Goal: Communication & Community: Connect with others

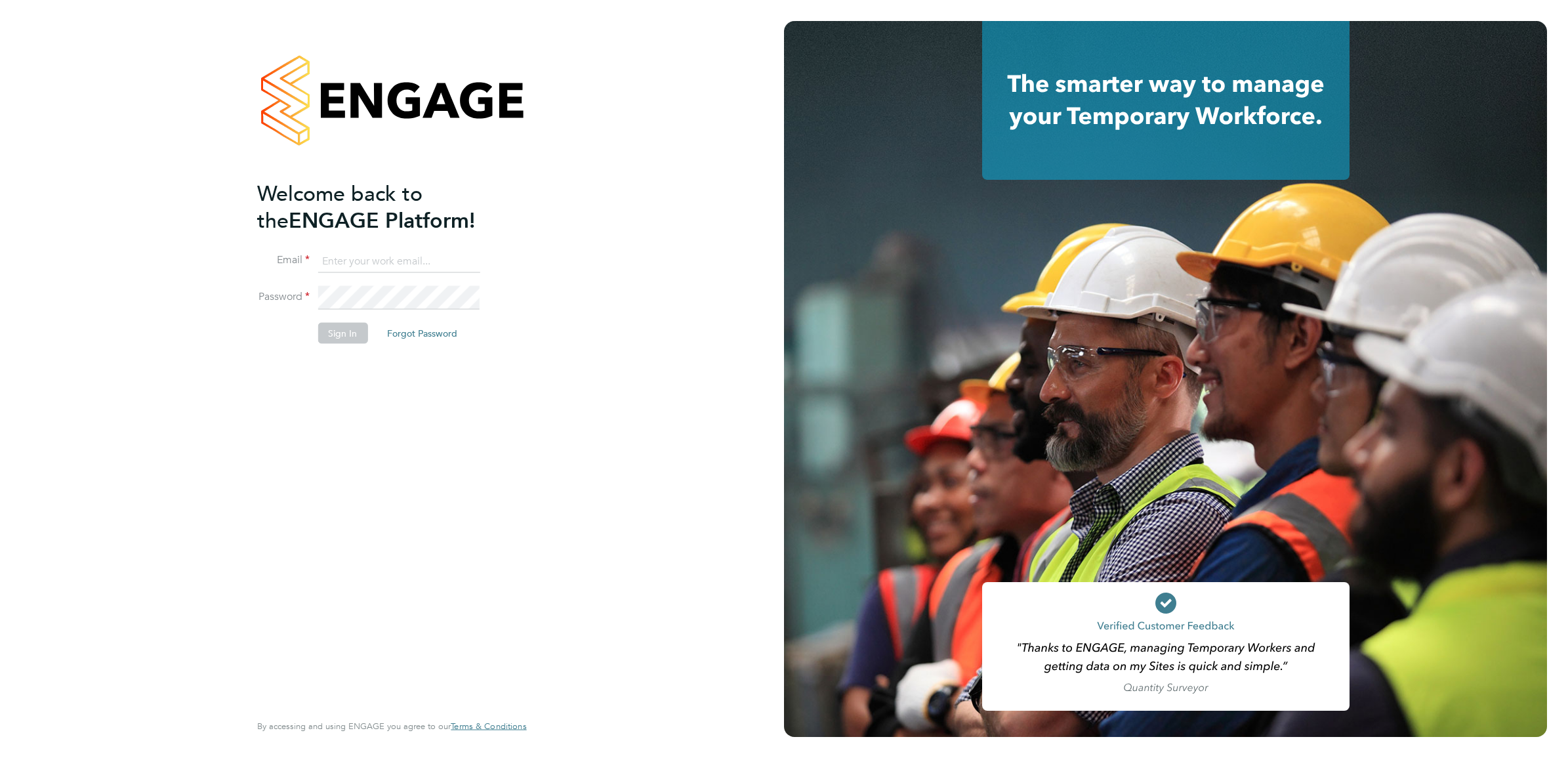
type input "[PERSON_NAME][EMAIL_ADDRESS][DOMAIN_NAME]"
drag, startPoint x: 360, startPoint y: 254, endPoint x: 368, endPoint y: 258, distance: 8.9
click at [360, 254] on input "[PERSON_NAME][EMAIL_ADDRESS][DOMAIN_NAME]" at bounding box center [398, 261] width 162 height 24
click at [340, 337] on button "Sign In" at bounding box center [342, 333] width 50 height 21
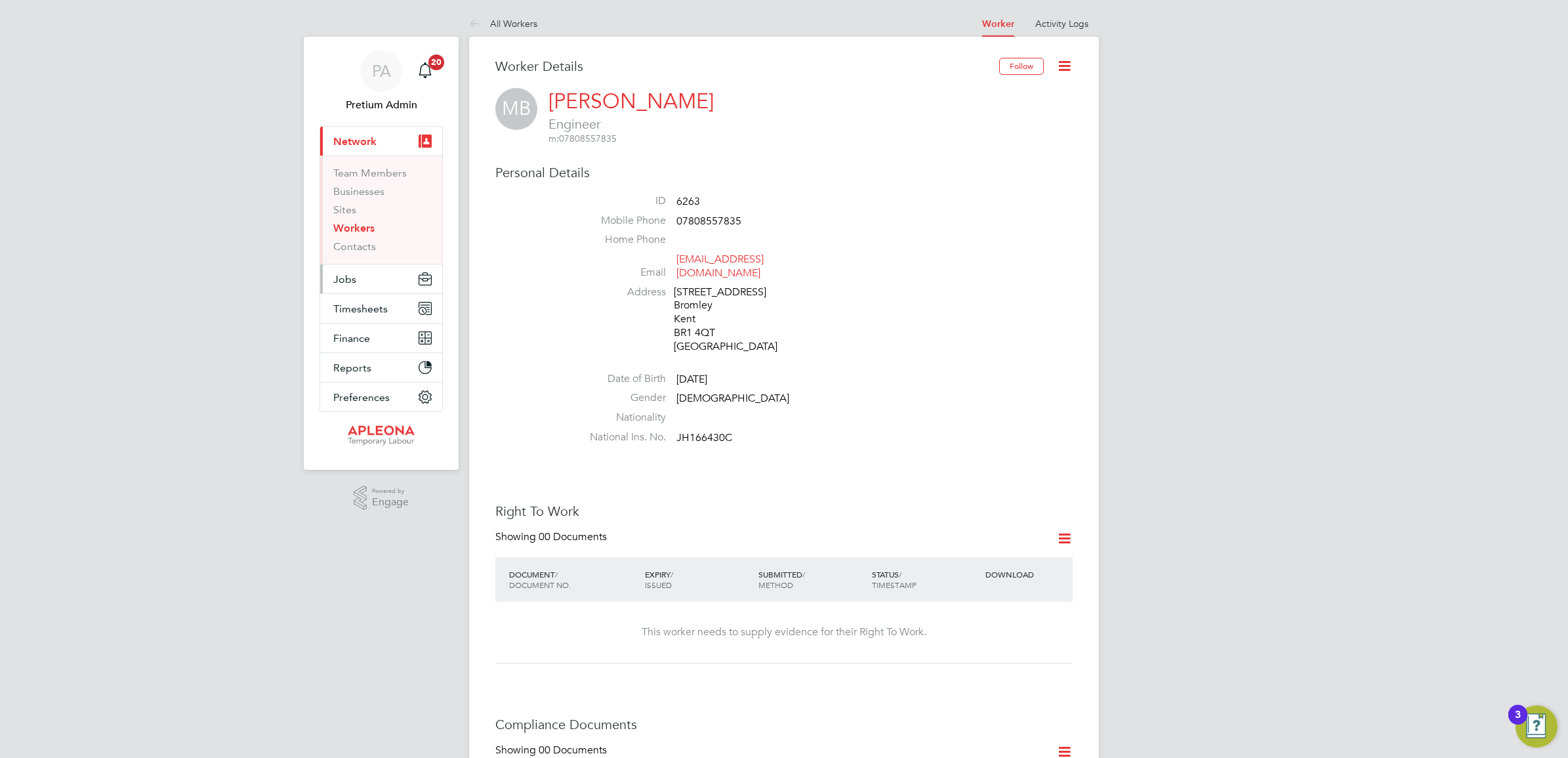
click at [361, 282] on button "Jobs" at bounding box center [381, 279] width 122 height 29
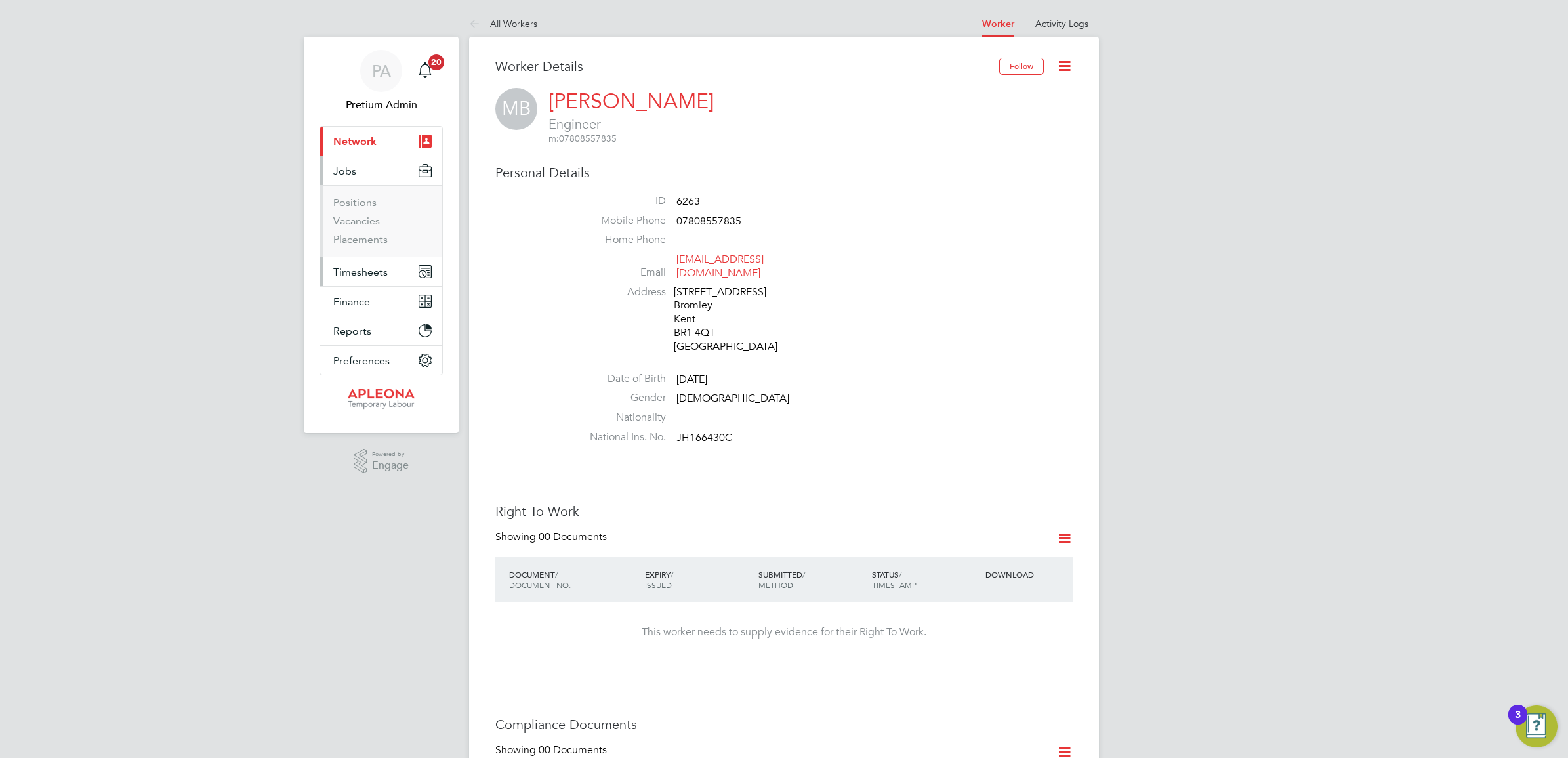
click at [369, 266] on span "Timesheets" at bounding box center [360, 272] width 54 height 12
click at [363, 221] on ul "Timesheets Expenses" at bounding box center [381, 241] width 122 height 53
click at [367, 230] on link "Timesheets" at bounding box center [360, 232] width 54 height 12
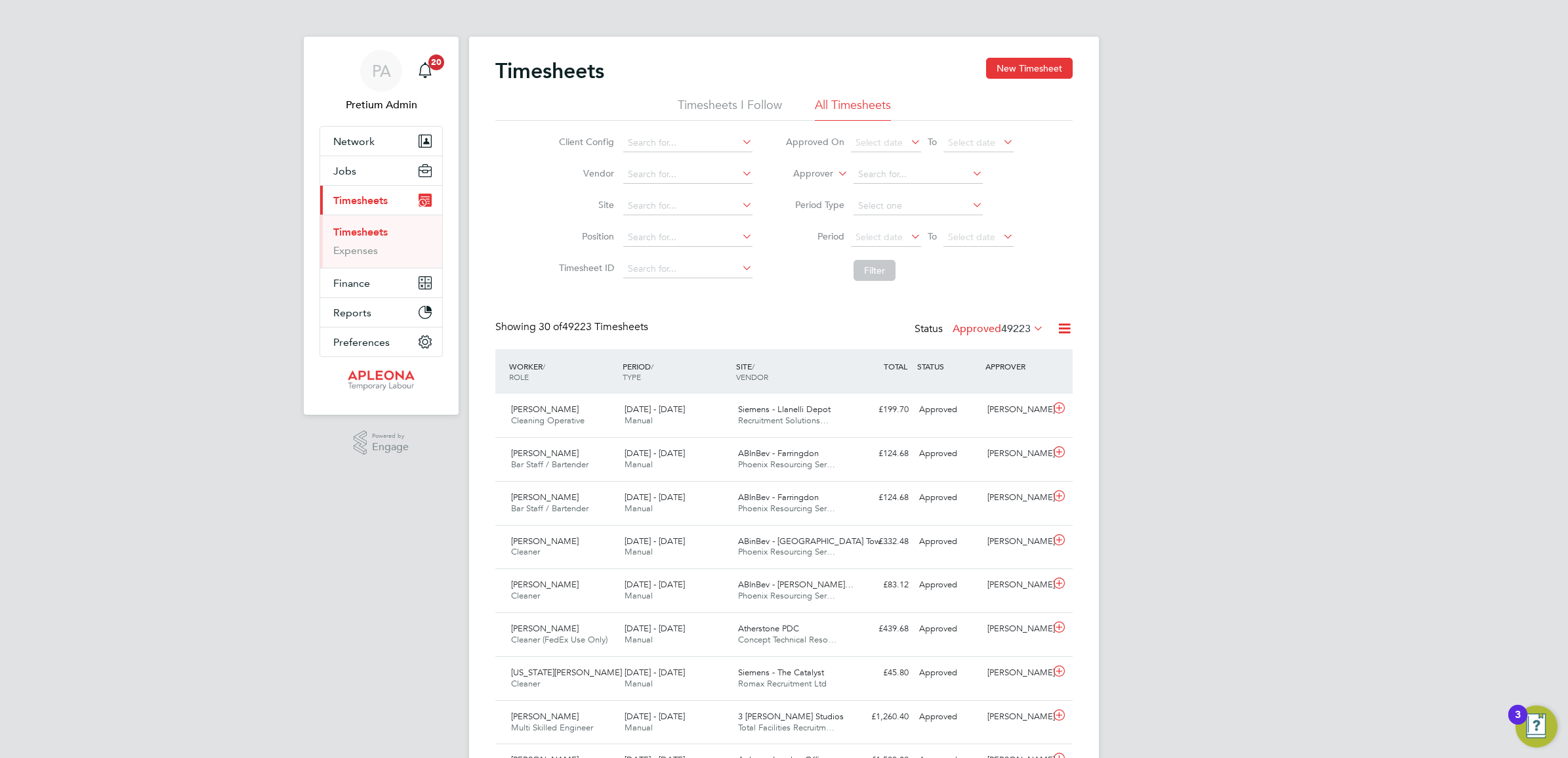
click at [966, 329] on label "Approved 49223" at bounding box center [998, 329] width 91 height 13
click at [972, 387] on li "Submitted" at bounding box center [976, 389] width 60 height 18
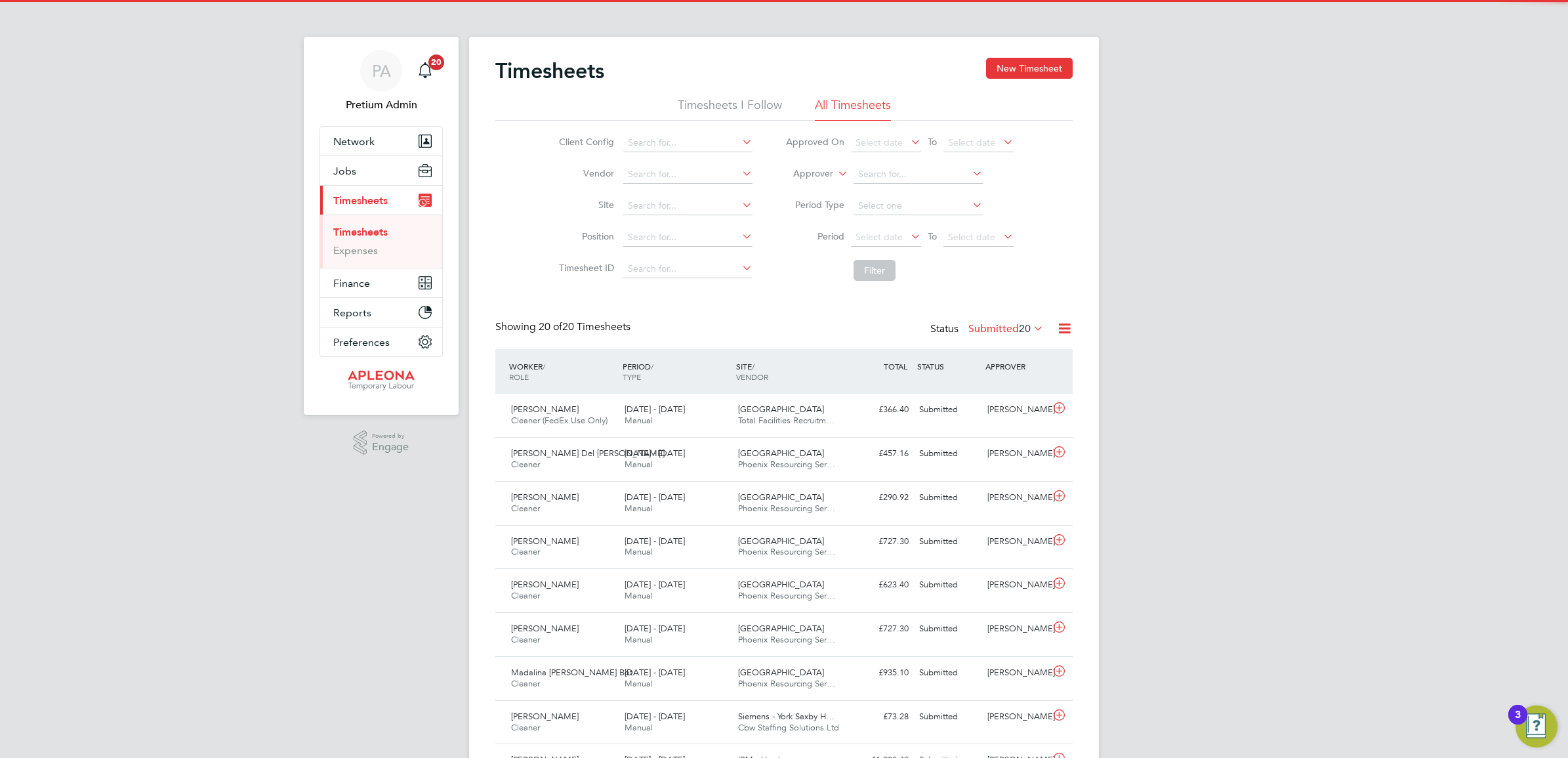
click at [1068, 326] on icon at bounding box center [1064, 328] width 16 height 16
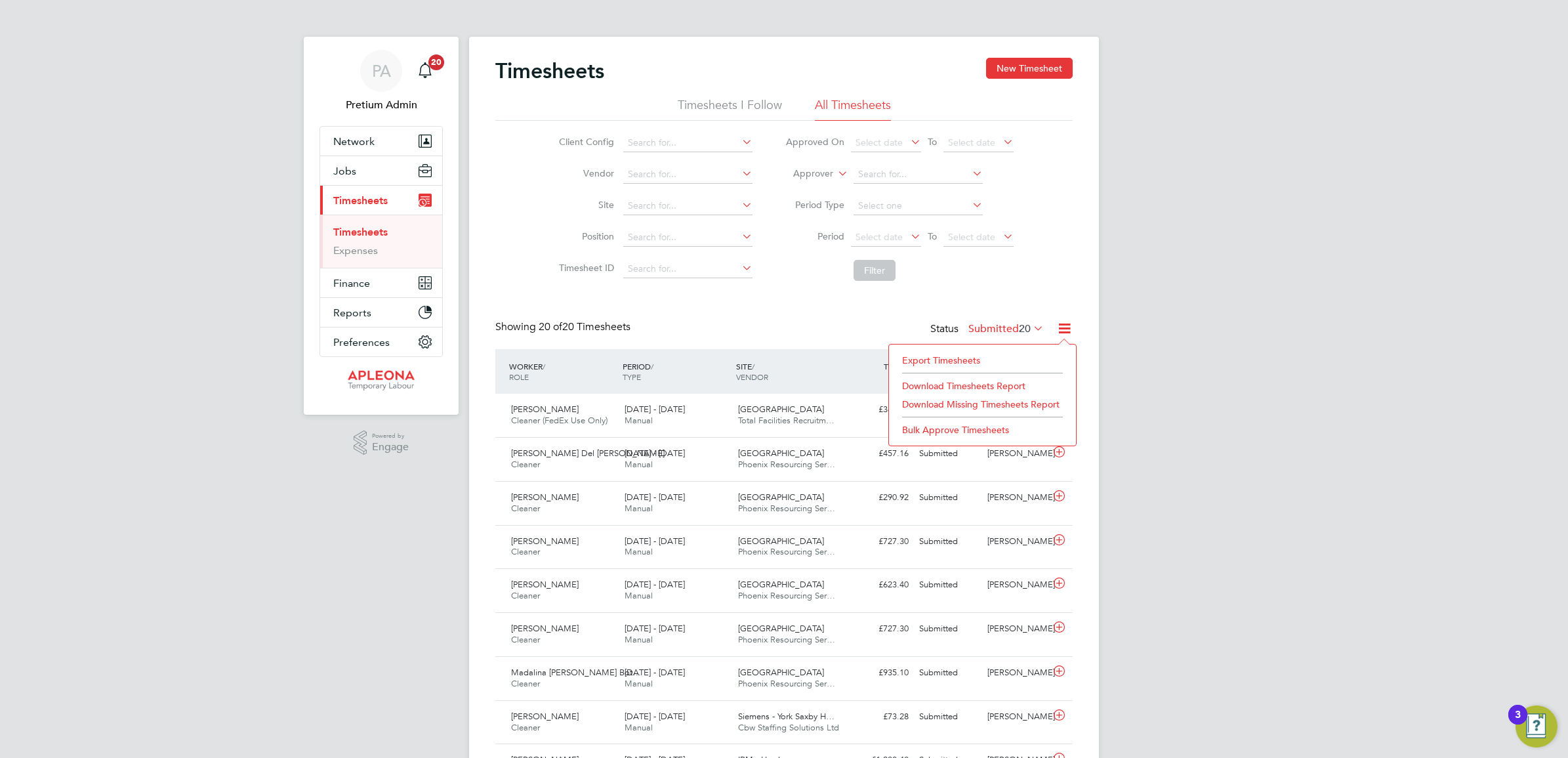
click at [1004, 379] on li "Download Timesheets Report" at bounding box center [982, 386] width 174 height 18
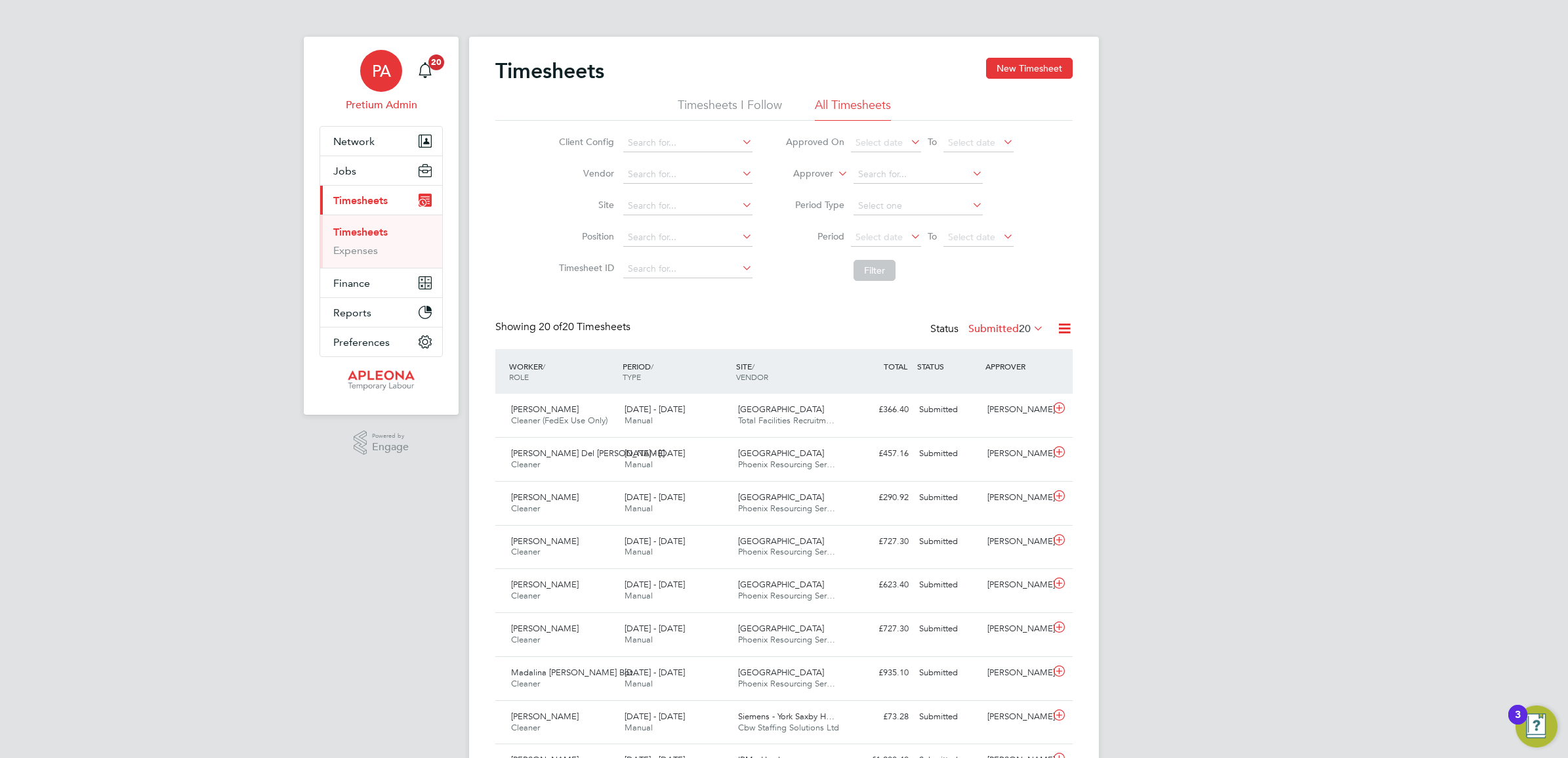
click at [376, 85] on div "PA" at bounding box center [381, 71] width 42 height 42
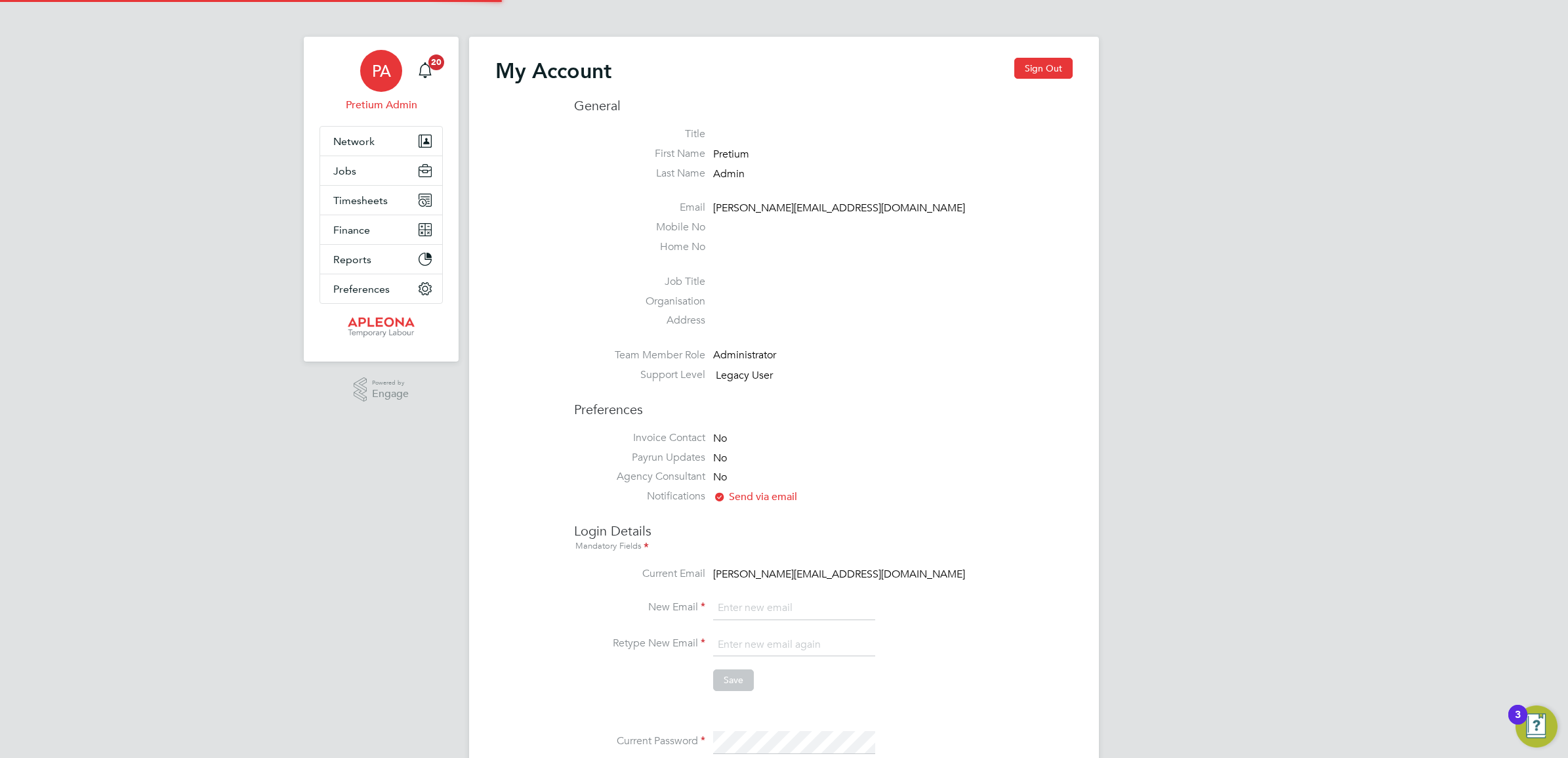
type input "Sasha.apleona@pretiumresourcing.co.uk"
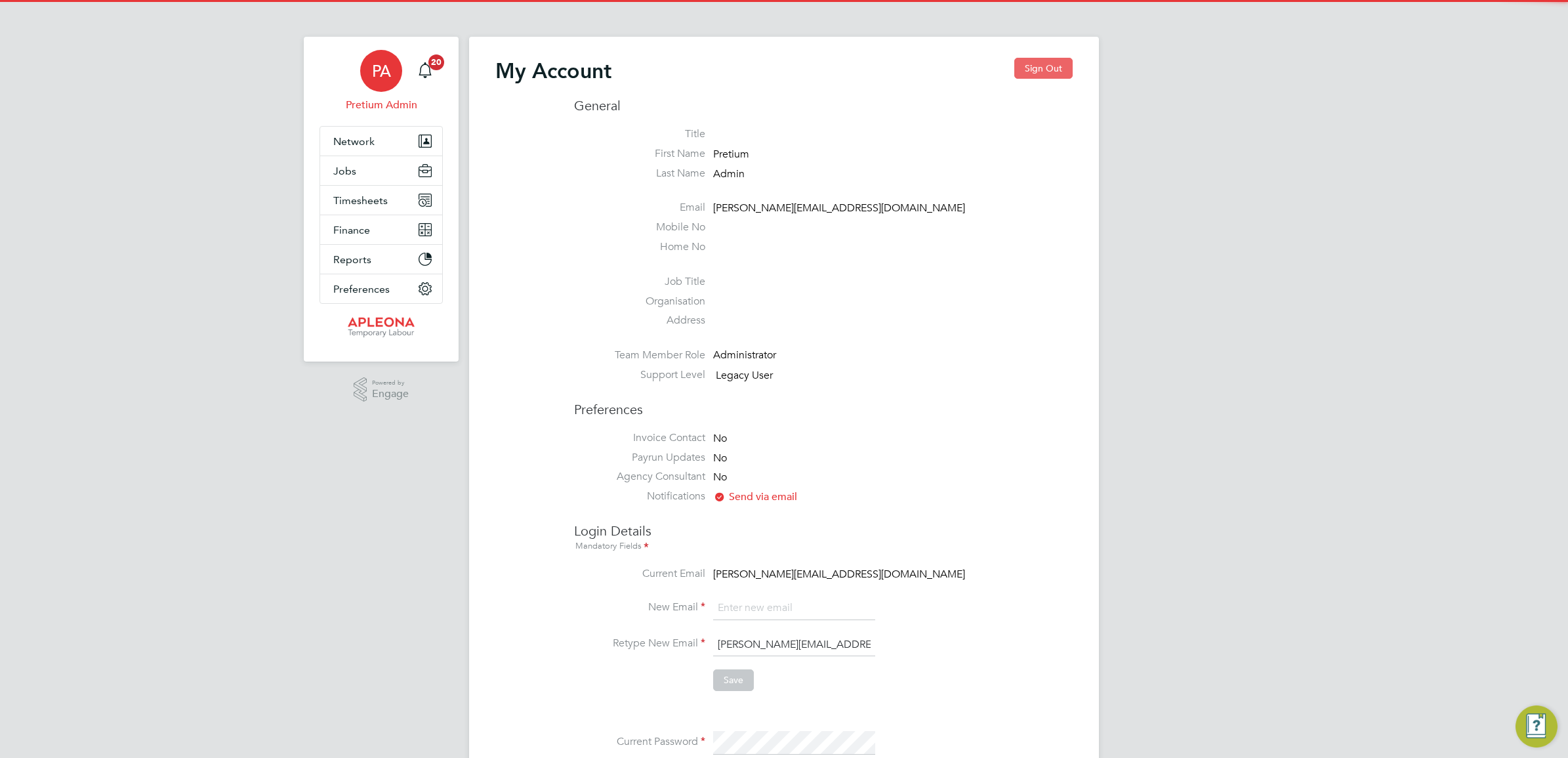
click at [1060, 67] on button "Sign Out" at bounding box center [1043, 68] width 58 height 21
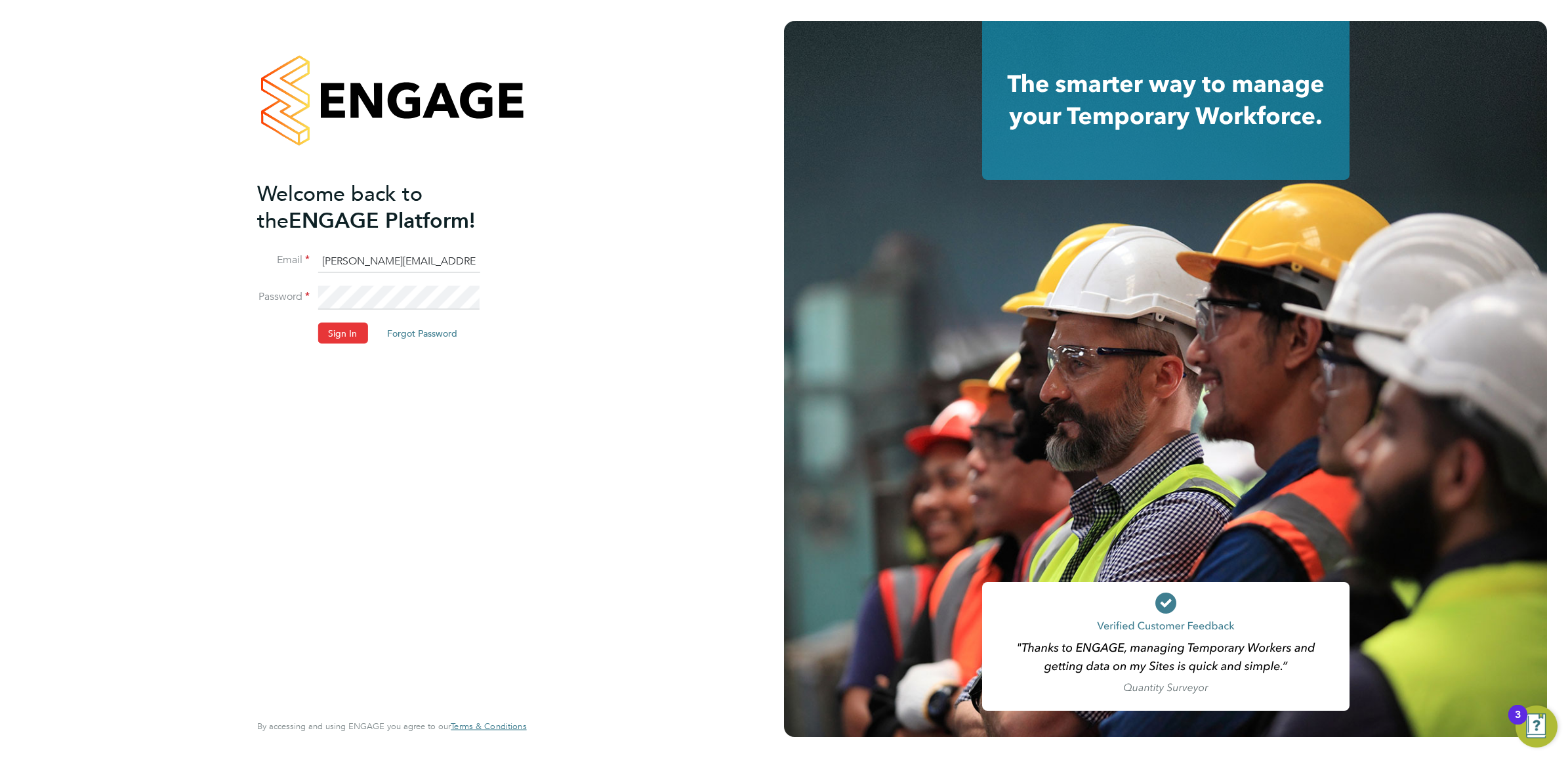
click at [382, 264] on input "Sasha.apleona@pretiumresourcing.co.uk" at bounding box center [398, 261] width 162 height 24
type input "ngb@pretiumresourcing.co.uk"
click at [332, 331] on button "Sign In" at bounding box center [342, 333] width 50 height 21
drag, startPoint x: 336, startPoint y: 328, endPoint x: 341, endPoint y: 340, distance: 13.0
click at [336, 329] on button "Sign In" at bounding box center [342, 333] width 50 height 21
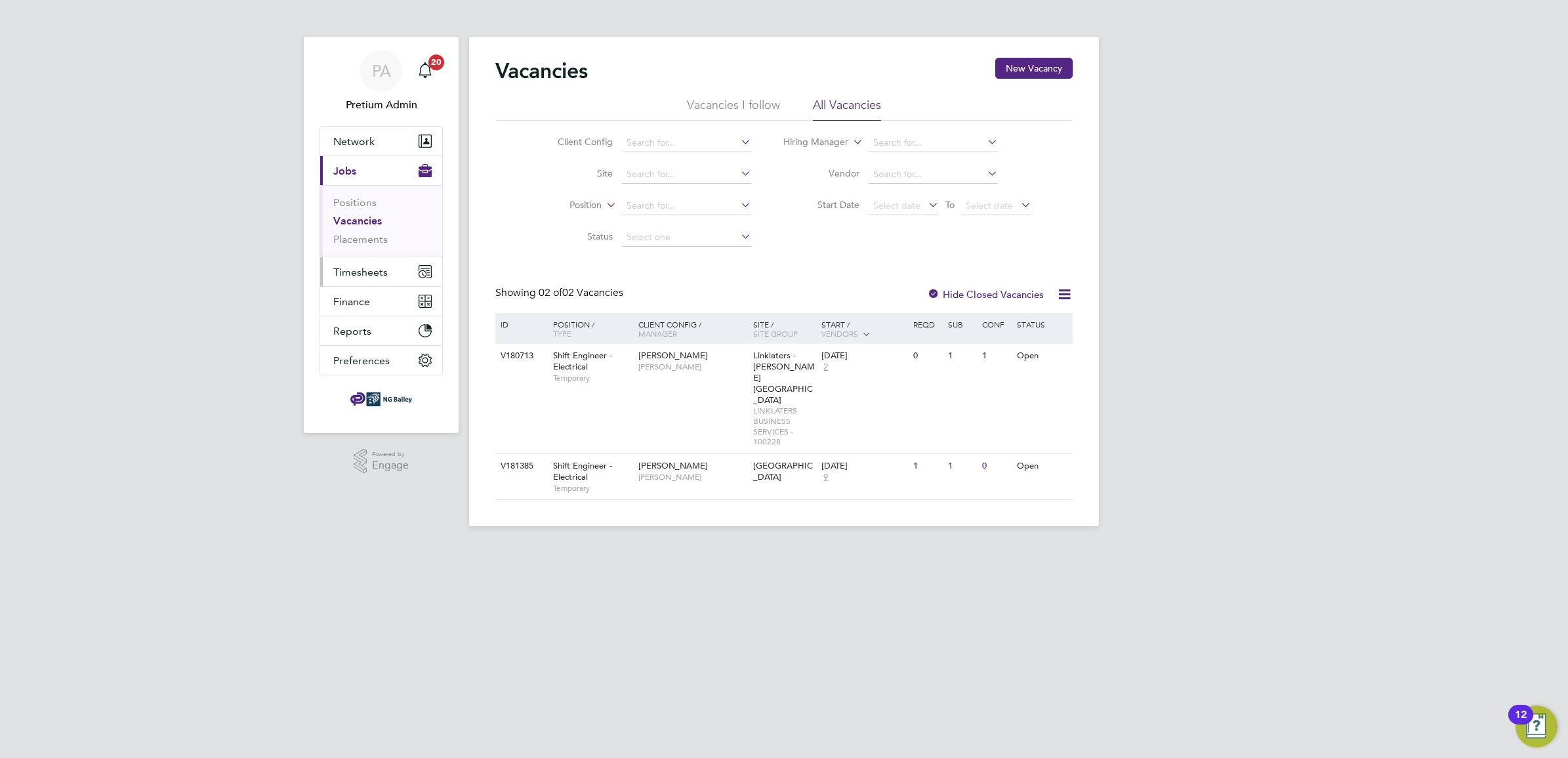
click at [358, 264] on button "Timesheets" at bounding box center [381, 272] width 122 height 29
click at [374, 235] on link "Timesheets" at bounding box center [360, 232] width 54 height 12
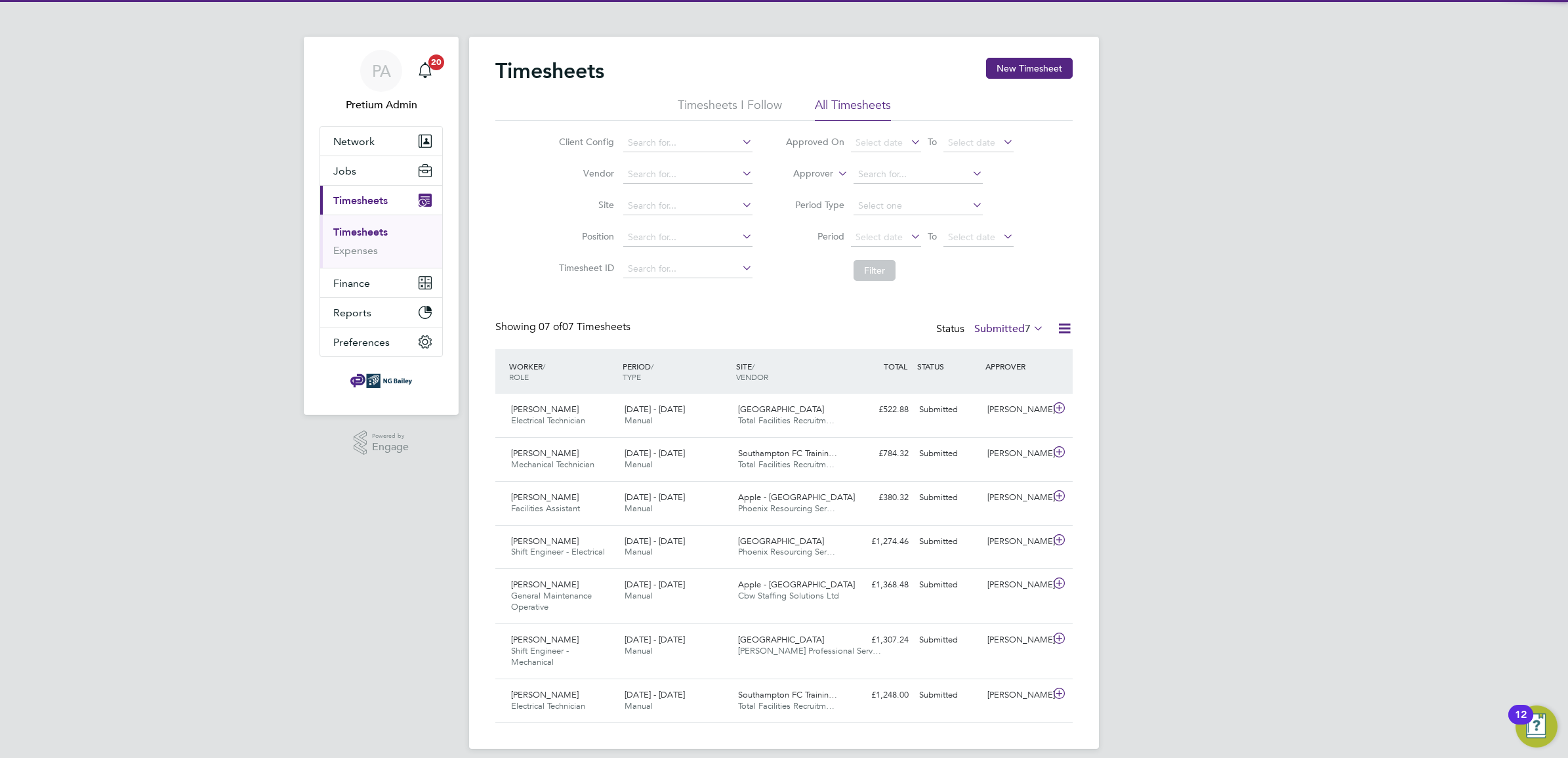
click at [1070, 331] on icon at bounding box center [1064, 328] width 16 height 16
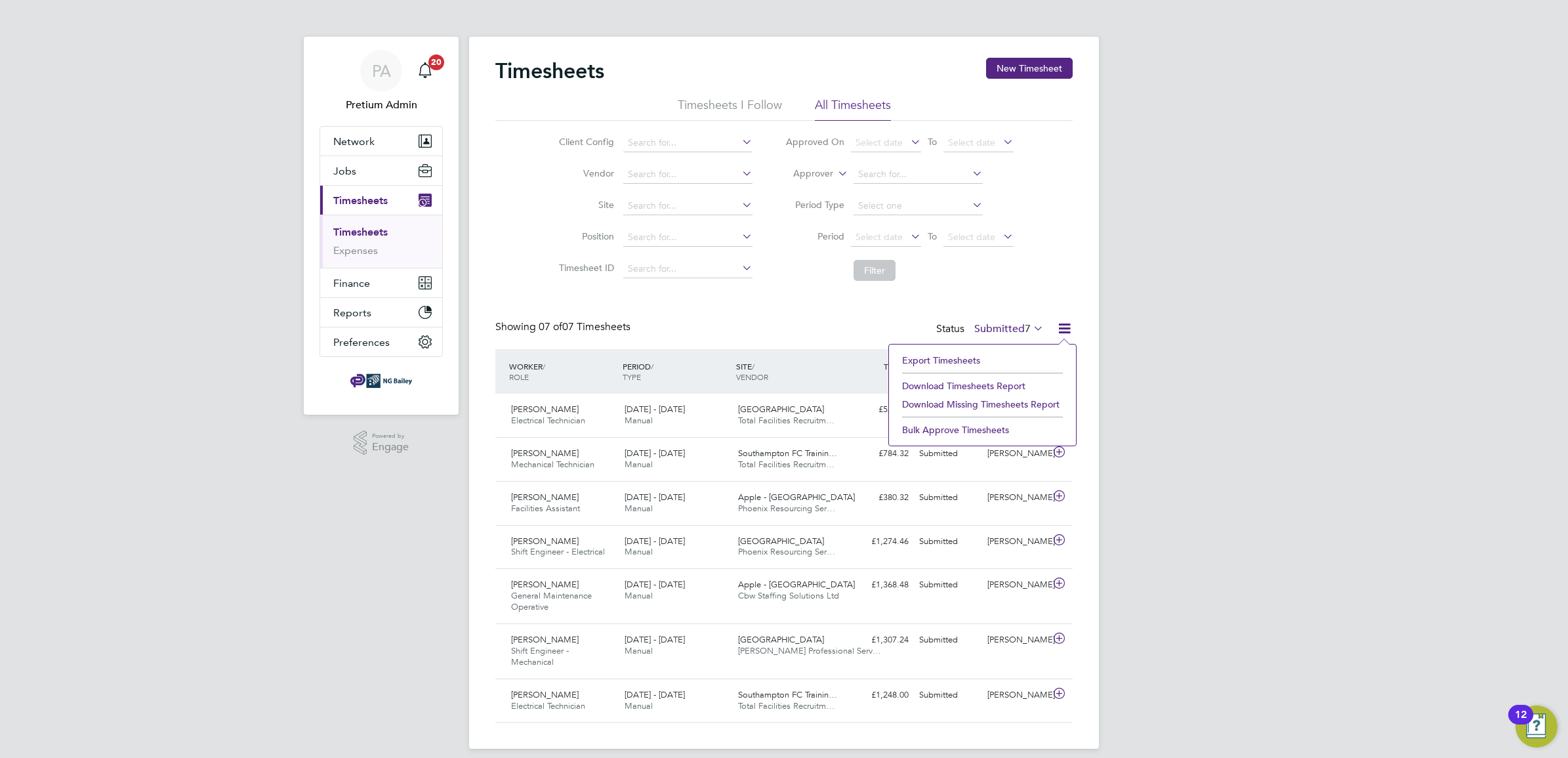
click at [1002, 382] on li "Download Timesheets Report" at bounding box center [982, 386] width 174 height 18
drag, startPoint x: 384, startPoint y: 64, endPoint x: 460, endPoint y: 93, distance: 81.3
click at [384, 64] on span "PA" at bounding box center [381, 71] width 19 height 17
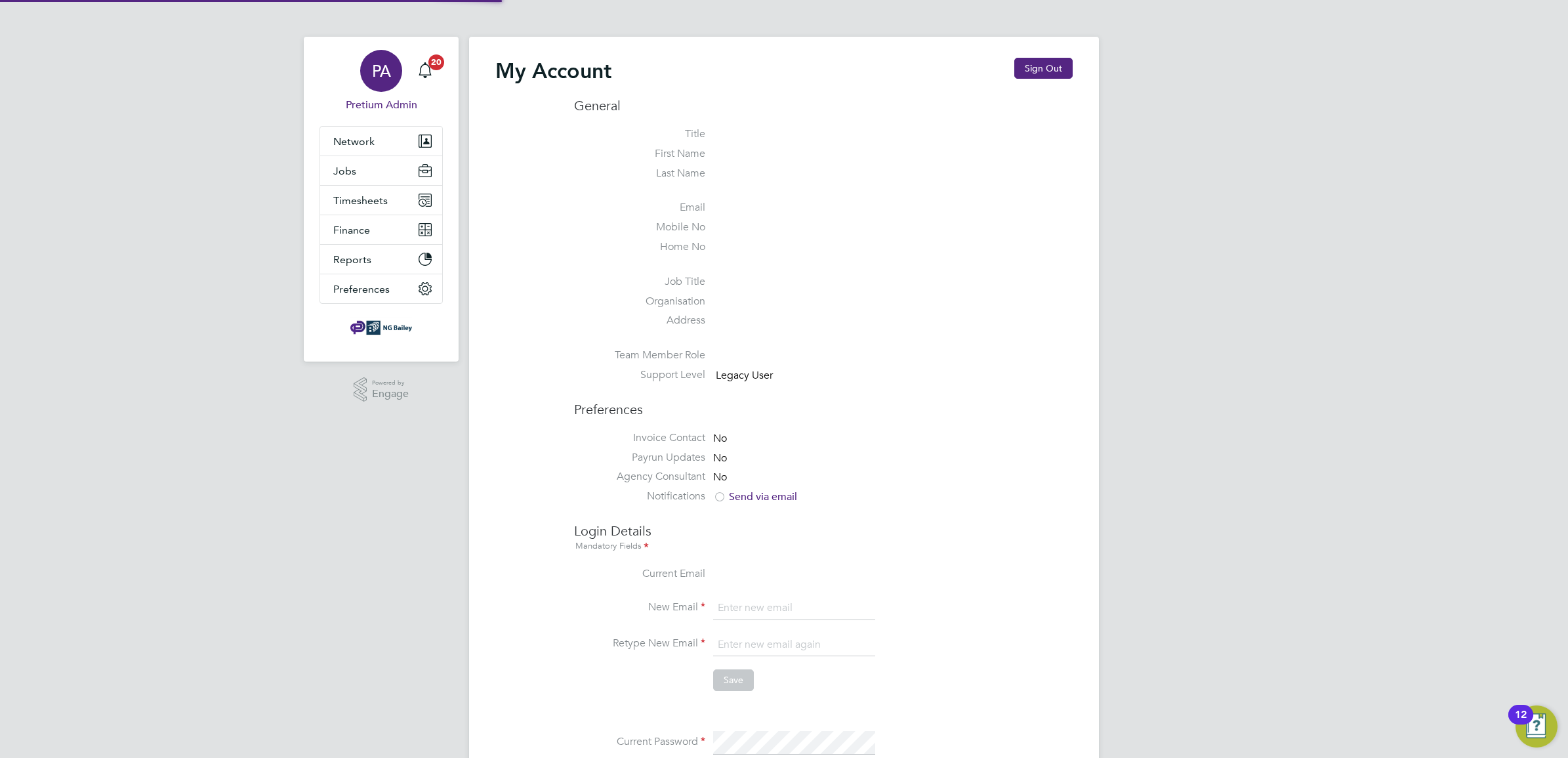
type input "ABM@pretiumresourcing.co.uk"
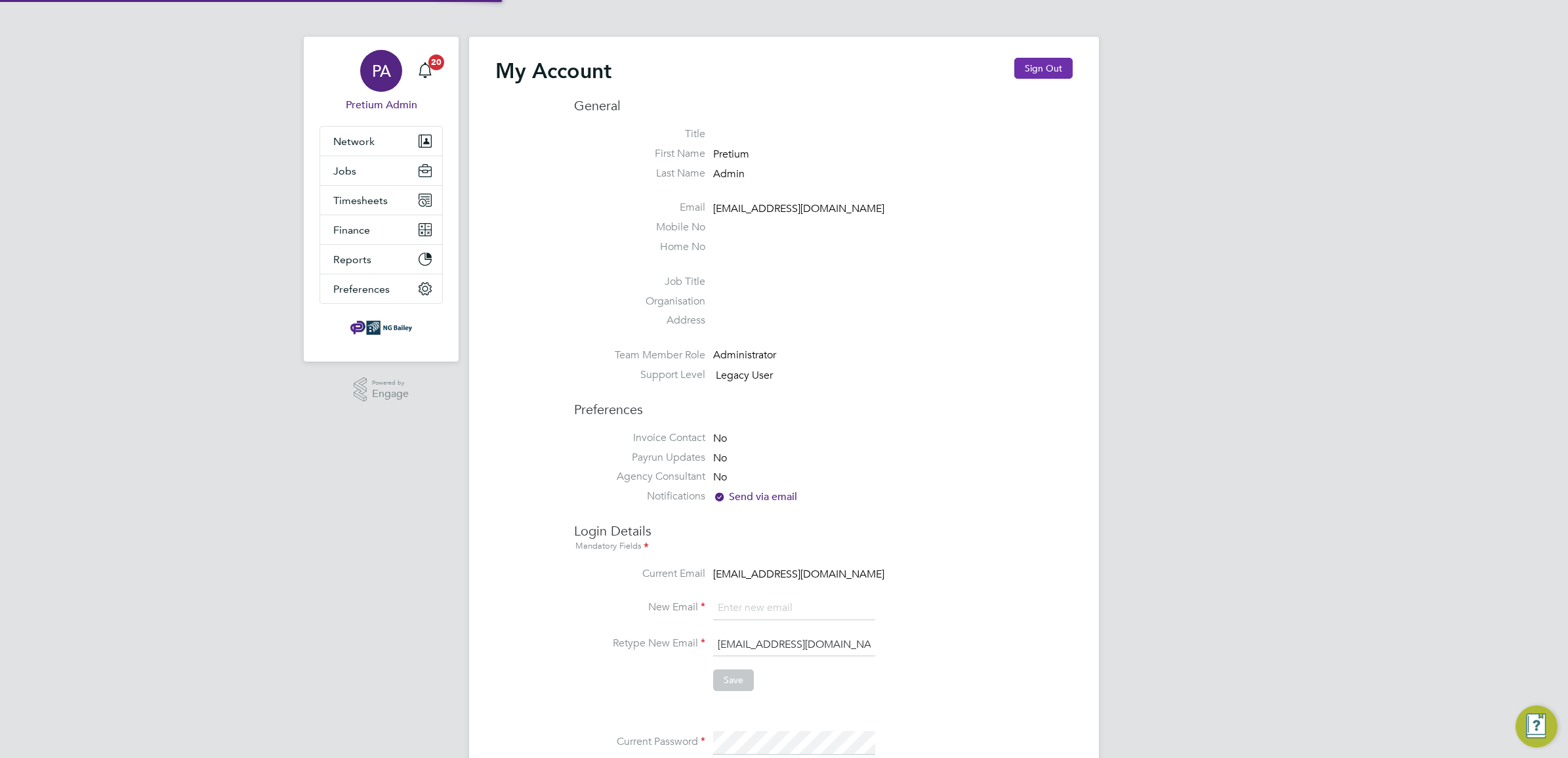
click at [1045, 61] on button "Sign Out" at bounding box center [1043, 68] width 58 height 21
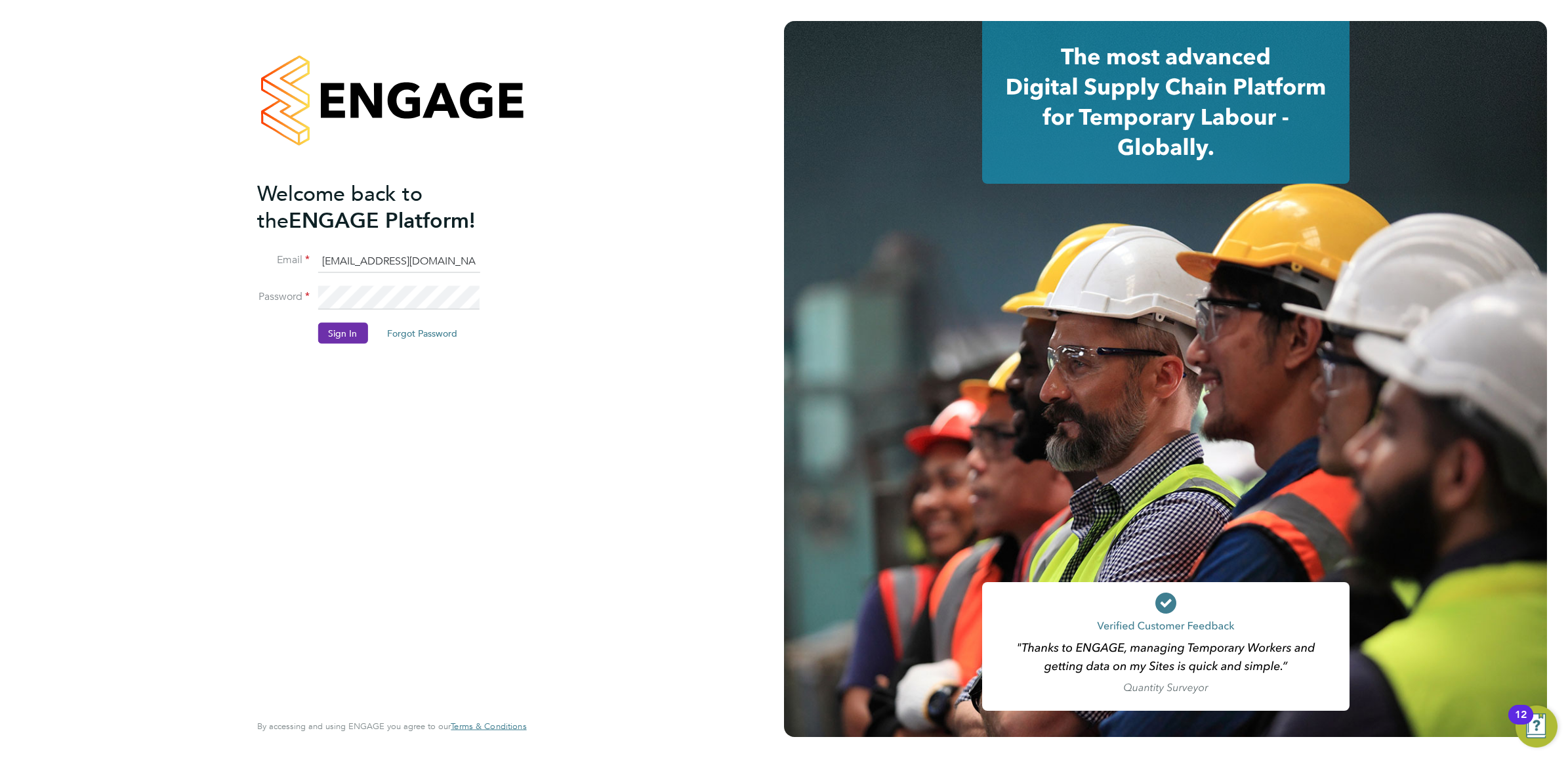
click at [346, 325] on button "Sign In" at bounding box center [342, 333] width 50 height 21
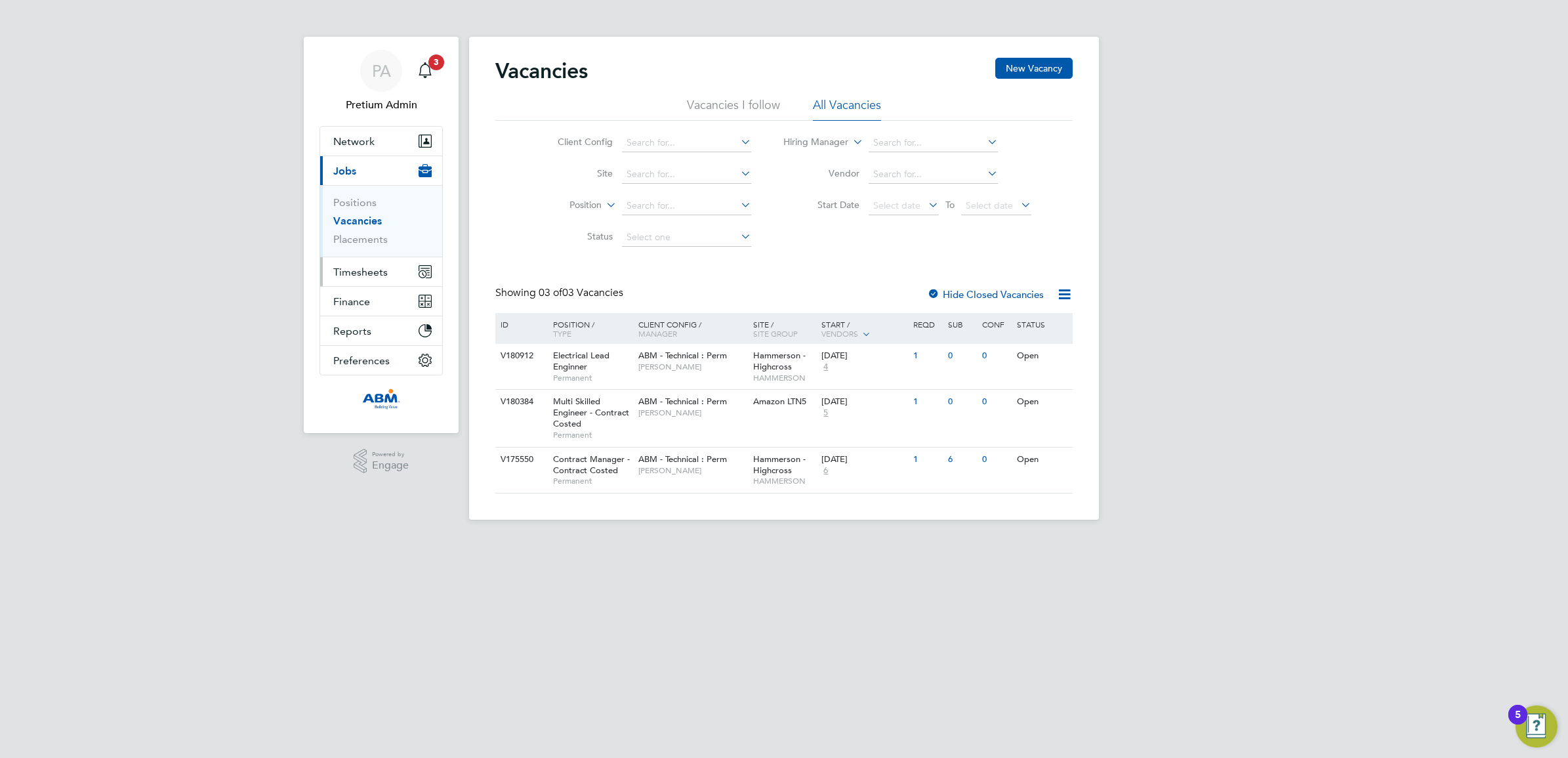
click at [345, 270] on span "Timesheets" at bounding box center [360, 272] width 54 height 12
click at [358, 234] on link "Timesheets" at bounding box center [360, 232] width 54 height 12
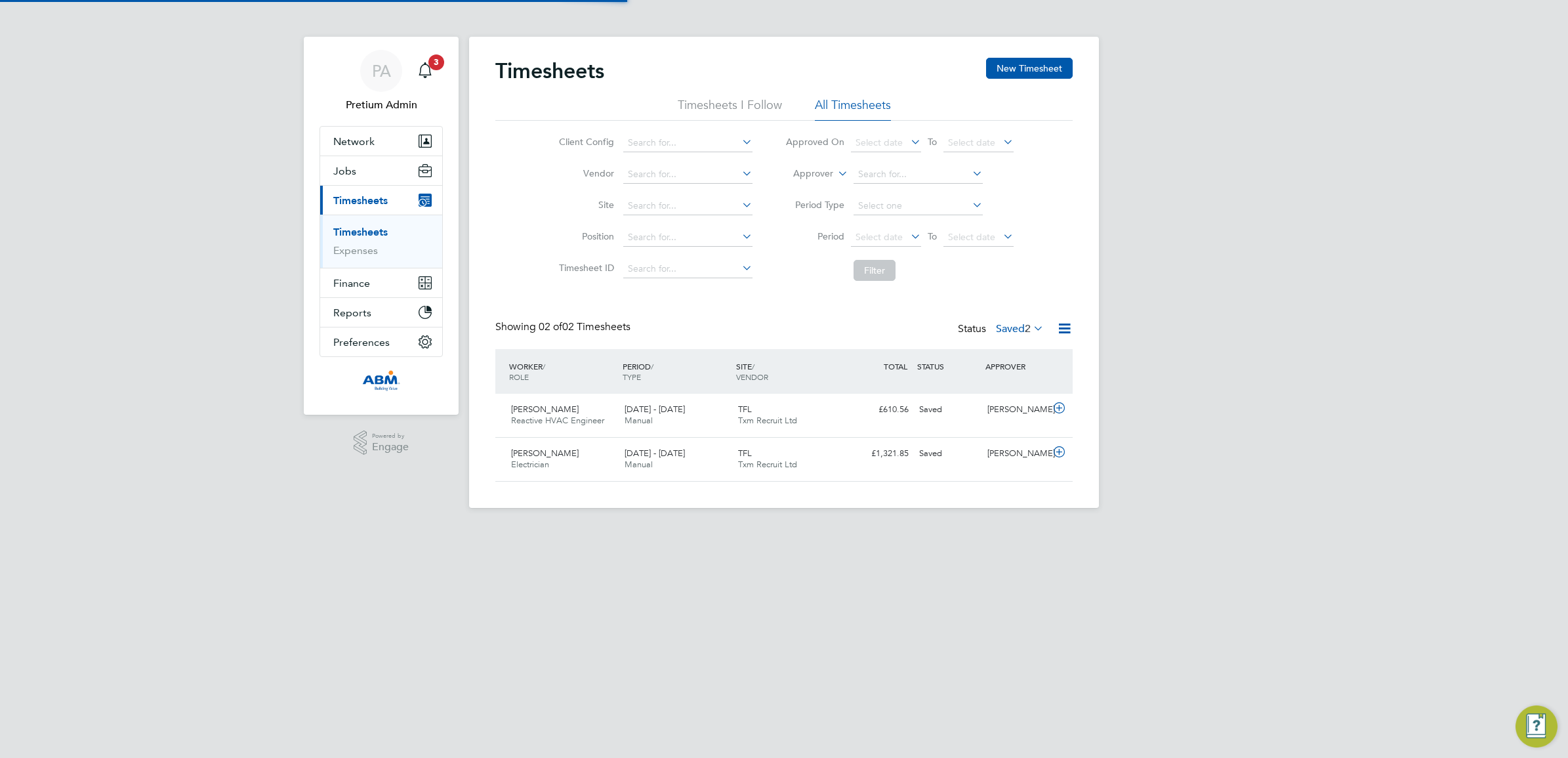
scroll to position [33, 113]
click at [996, 329] on label "Saved 2" at bounding box center [1020, 329] width 48 height 13
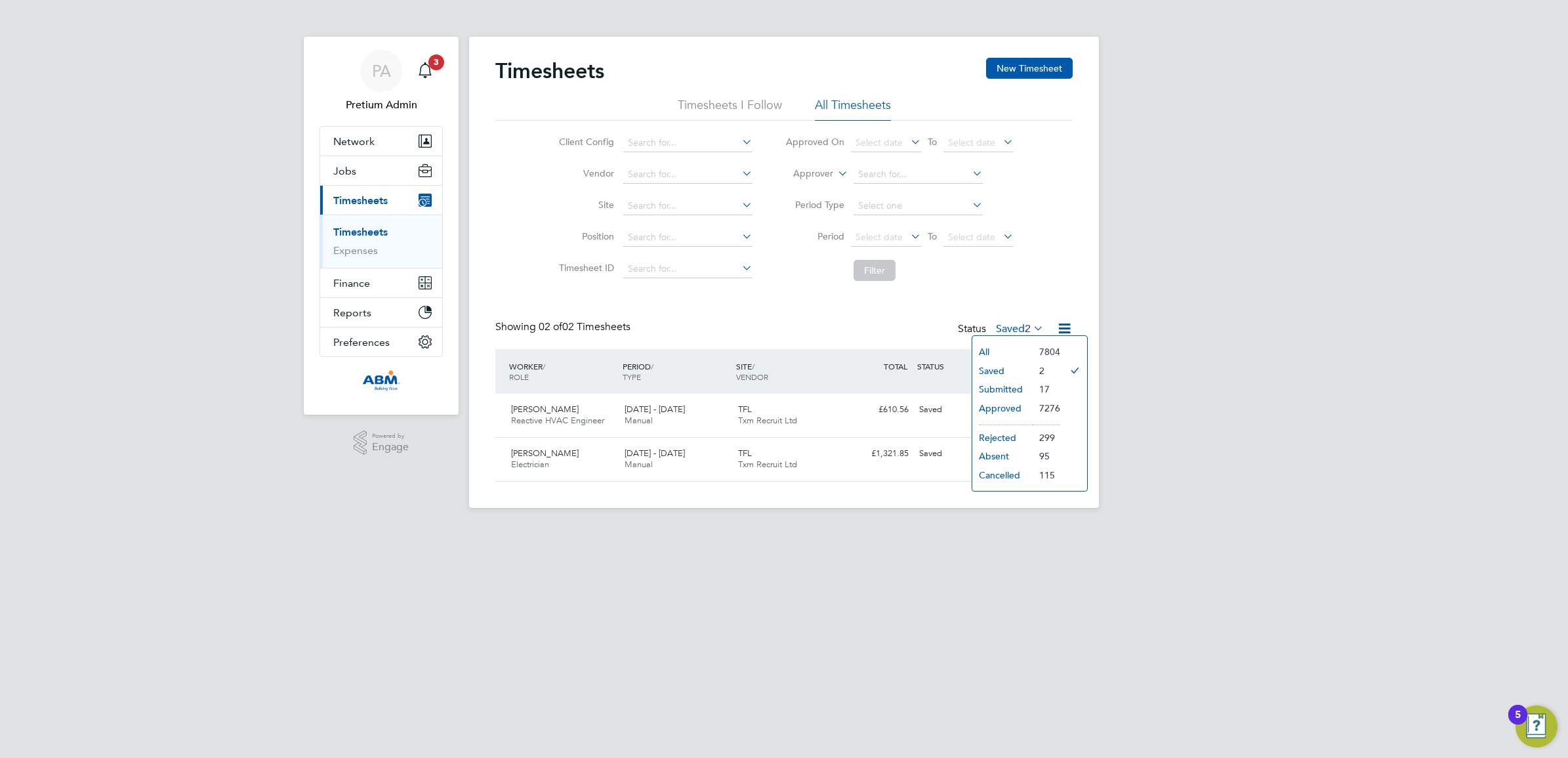
click at [1004, 389] on li "Submitted" at bounding box center [1002, 389] width 60 height 18
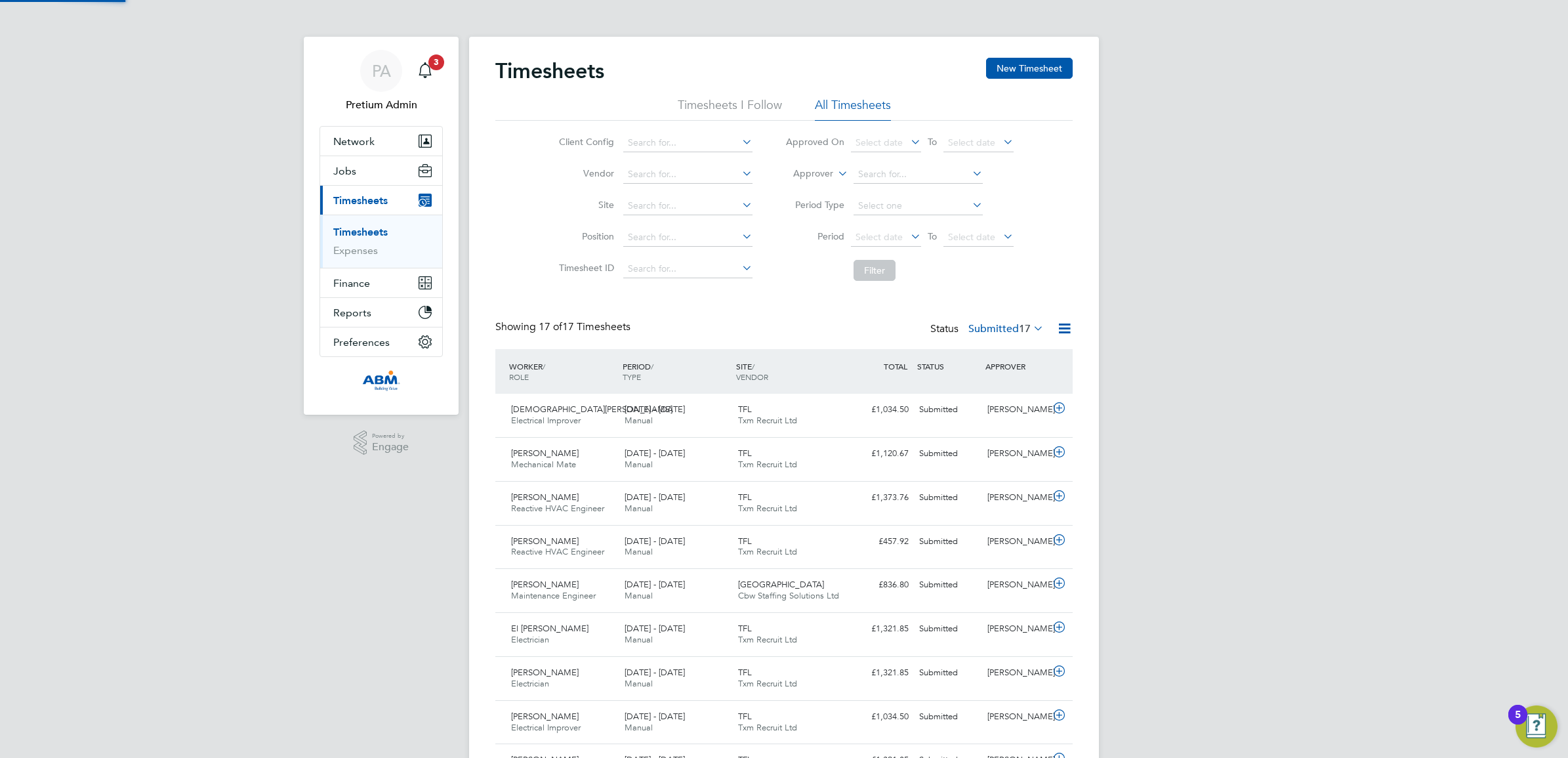
scroll to position [0, 0]
click at [1057, 328] on icon at bounding box center [1064, 328] width 16 height 16
click at [998, 384] on li "Download Timesheets Report" at bounding box center [982, 386] width 174 height 18
click at [396, 77] on div "PA" at bounding box center [381, 71] width 42 height 42
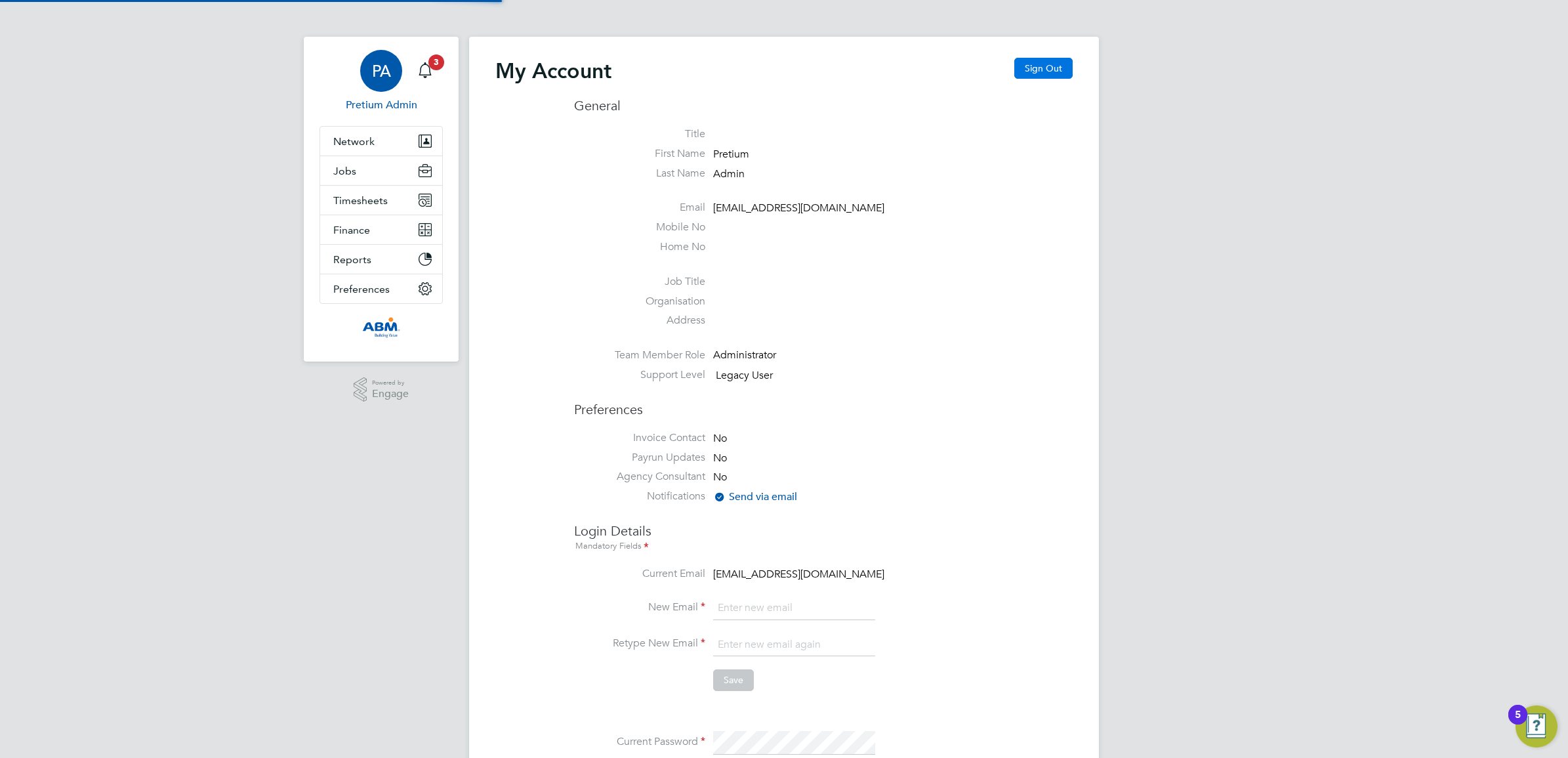
click at [1034, 63] on button "Sign Out" at bounding box center [1043, 68] width 58 height 21
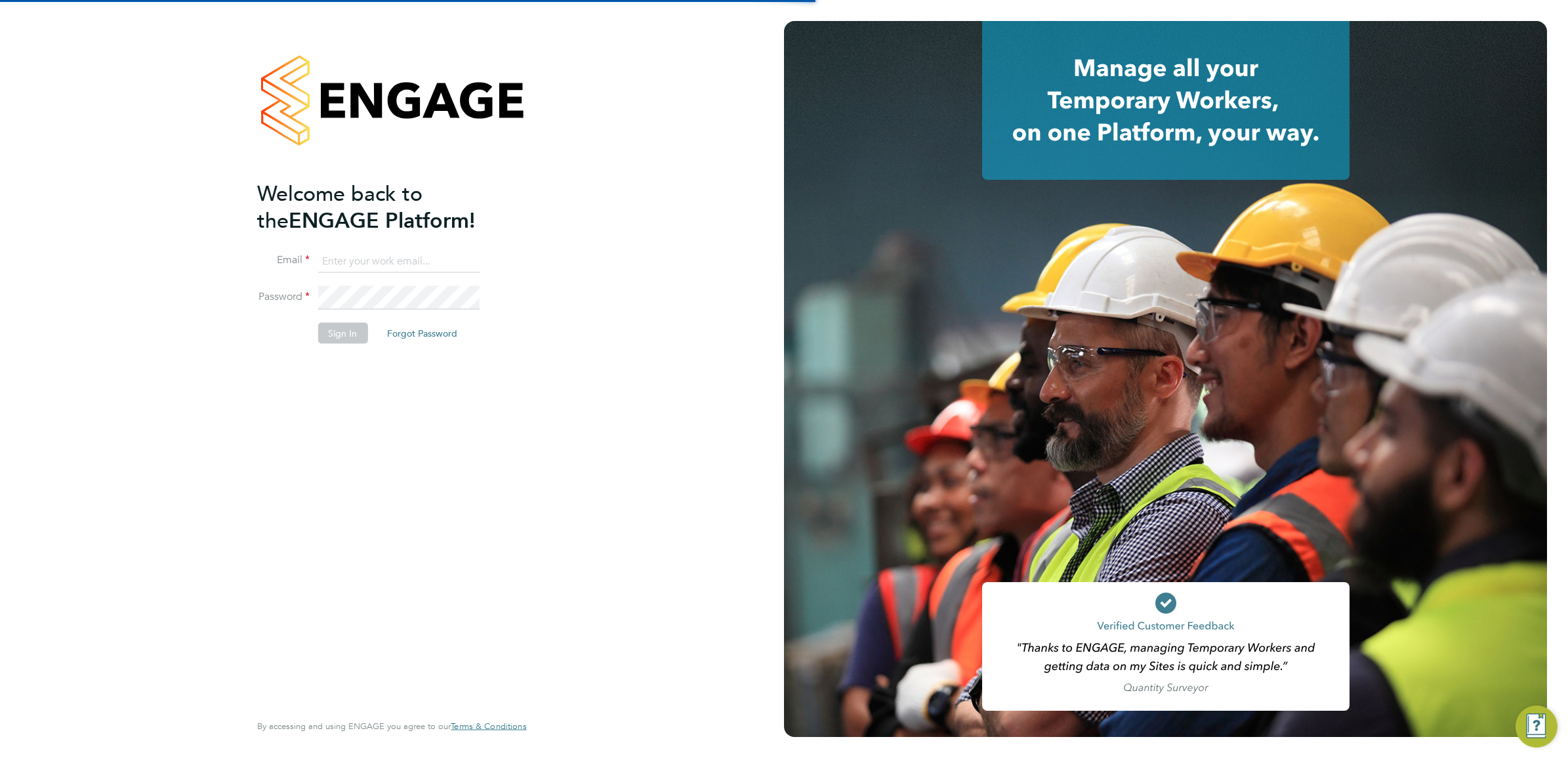
type input "abmfacility@pretiumresourcing.co.uk"
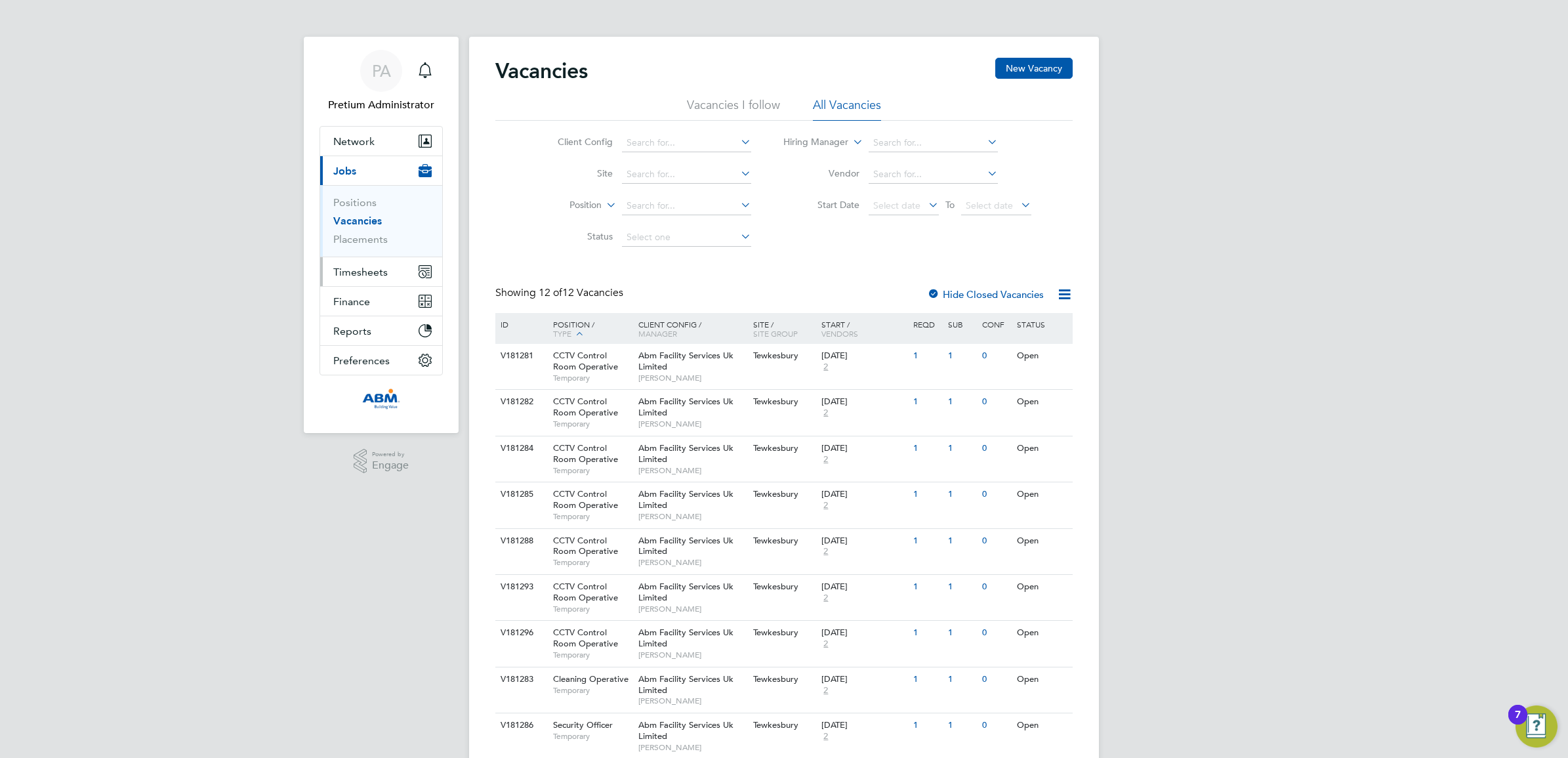
click at [395, 260] on button "Timesheets" at bounding box center [381, 272] width 122 height 29
drag, startPoint x: 369, startPoint y: 233, endPoint x: 424, endPoint y: 244, distance: 56.1
click at [369, 233] on link "Timesheets" at bounding box center [360, 232] width 54 height 12
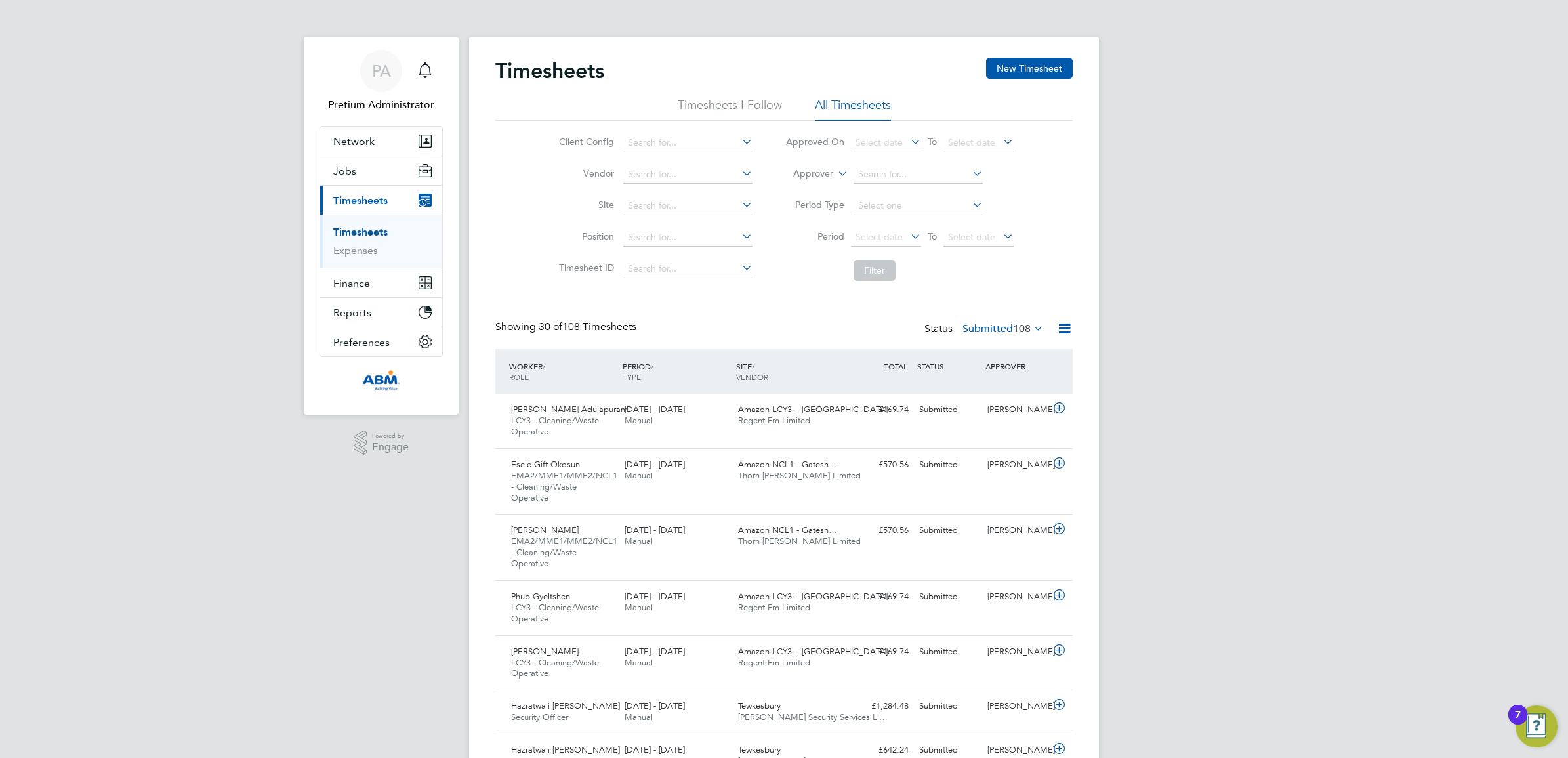
click at [1063, 331] on icon at bounding box center [1064, 328] width 16 height 16
click at [984, 381] on li "Download Timesheets Report" at bounding box center [982, 386] width 174 height 18
click at [381, 83] on div "PA" at bounding box center [381, 71] width 42 height 42
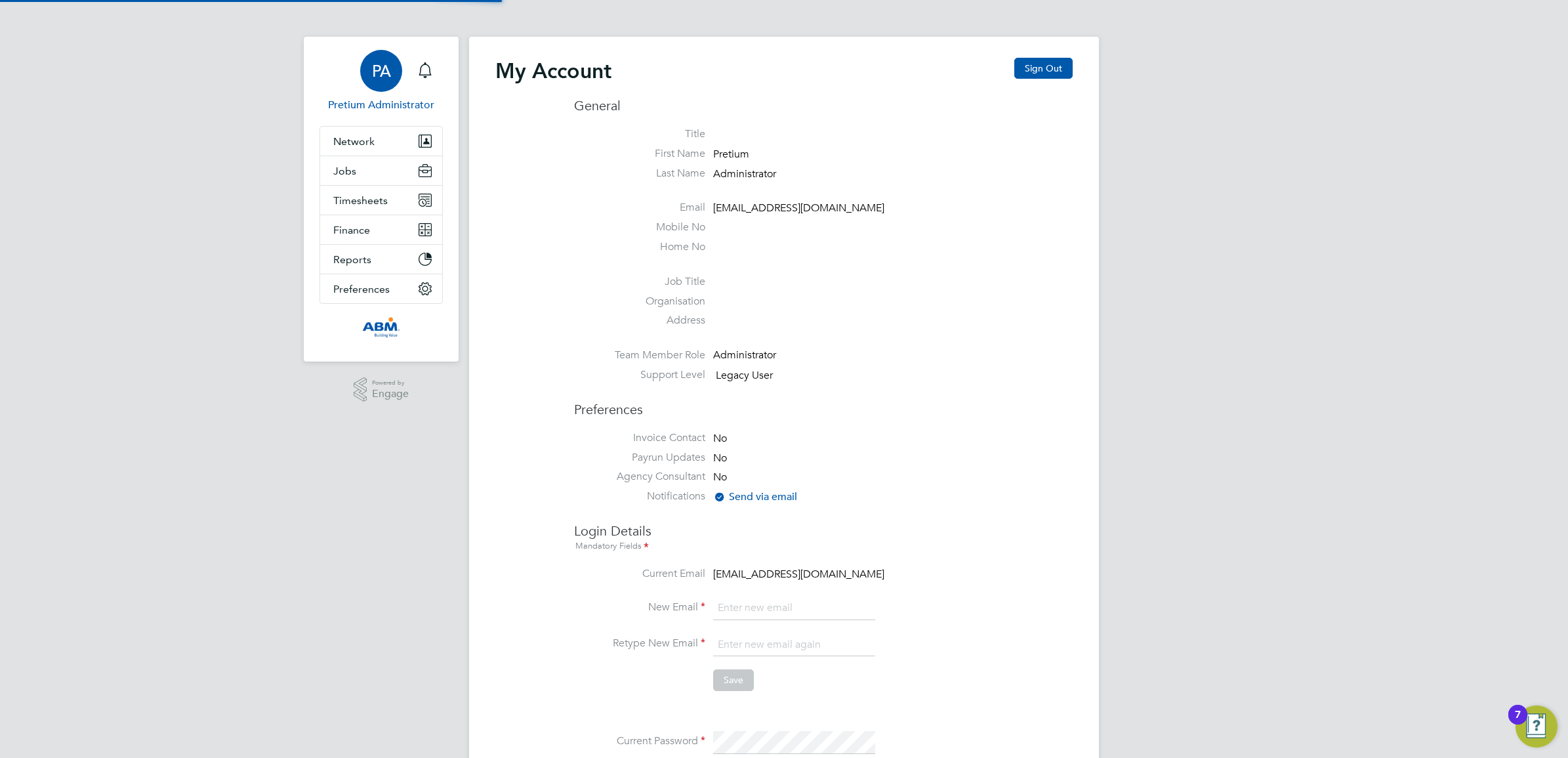
type input "Sasha.apleona@pretiumresourcing.co.uk"
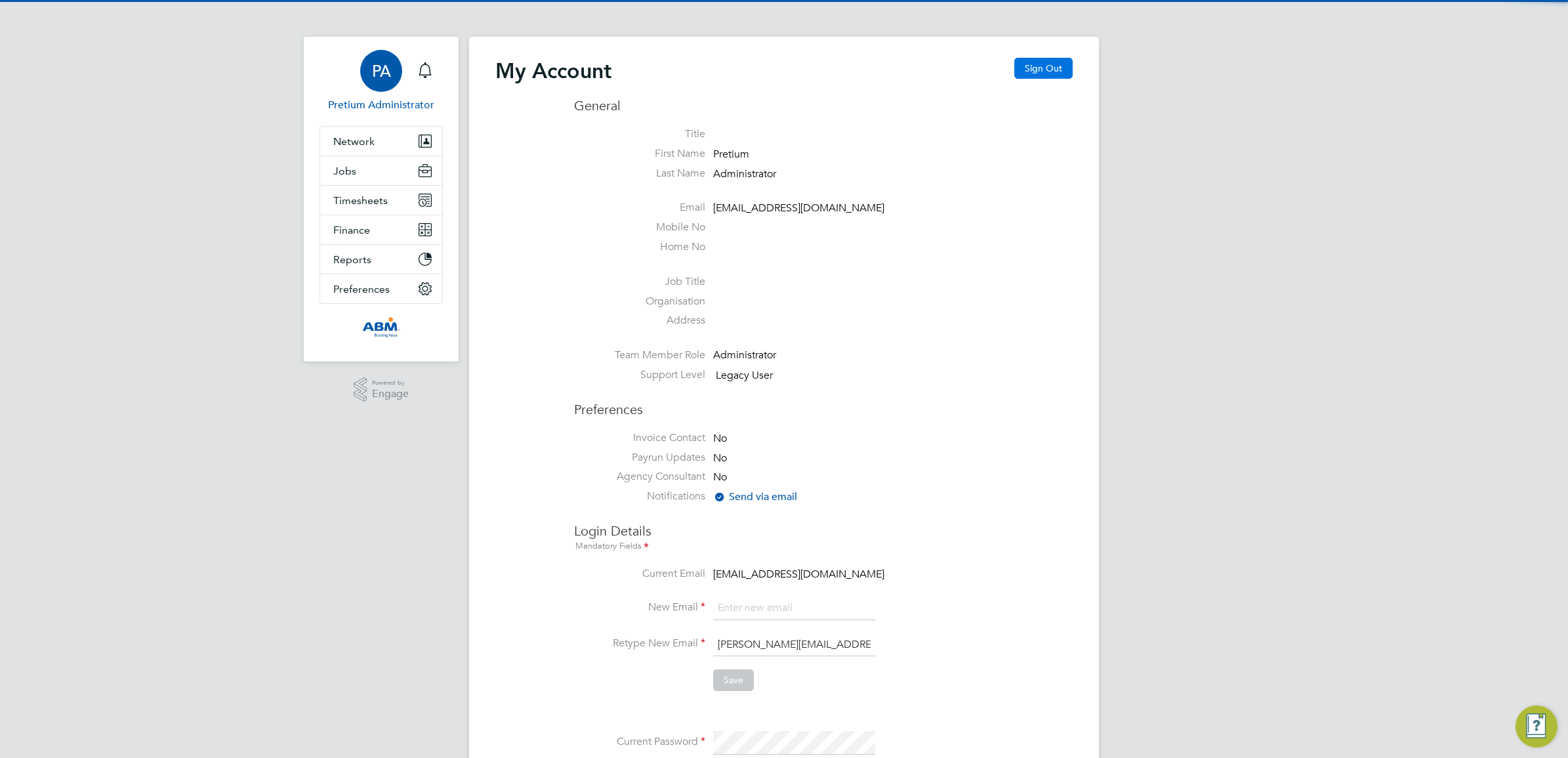
click at [1055, 68] on button "Sign Out" at bounding box center [1043, 68] width 58 height 21
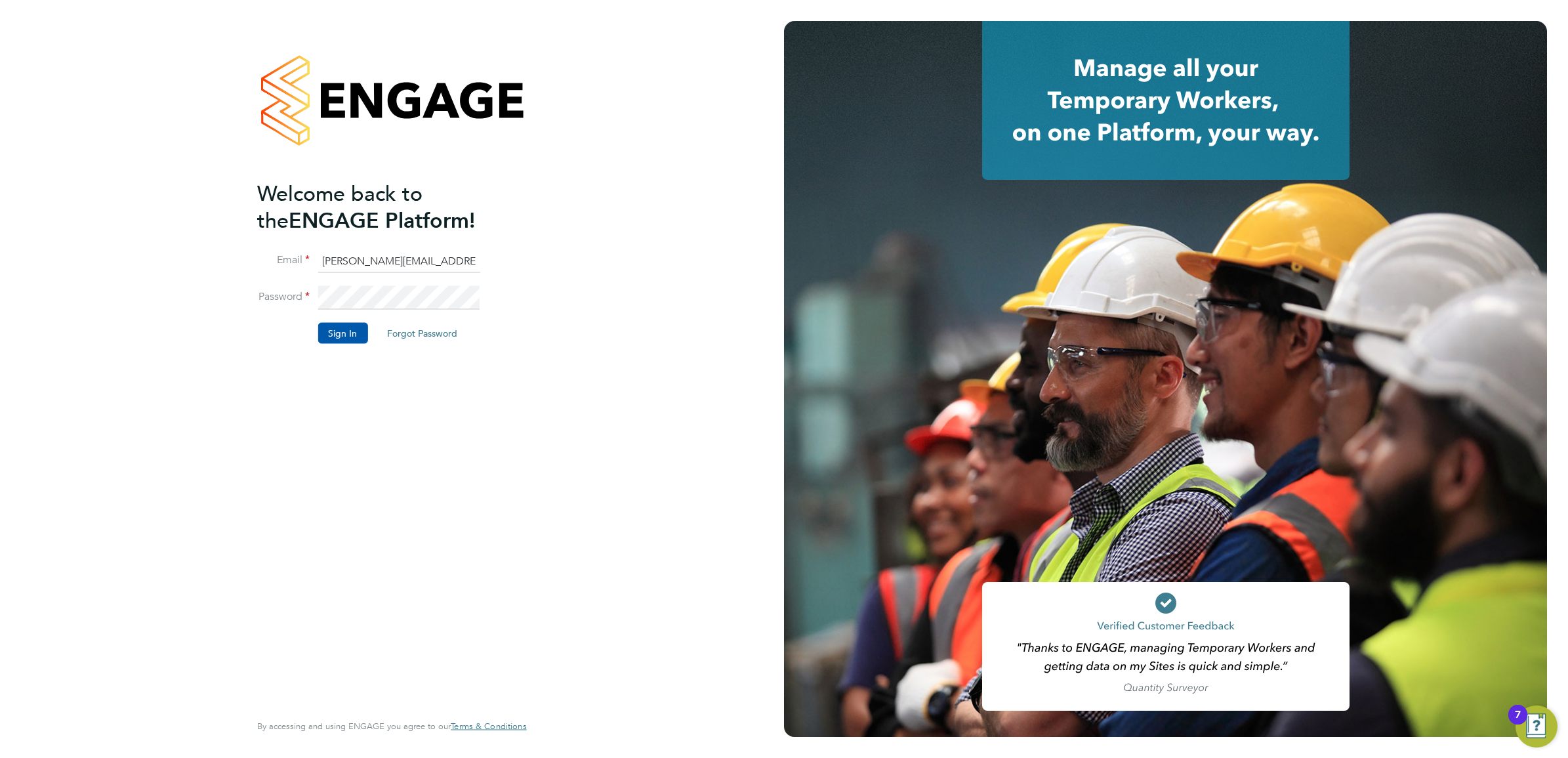
click at [346, 325] on button "Sign In" at bounding box center [342, 333] width 50 height 21
click at [346, 329] on div "Sorry, we are having problems connecting to our services." at bounding box center [392, 379] width 784 height 758
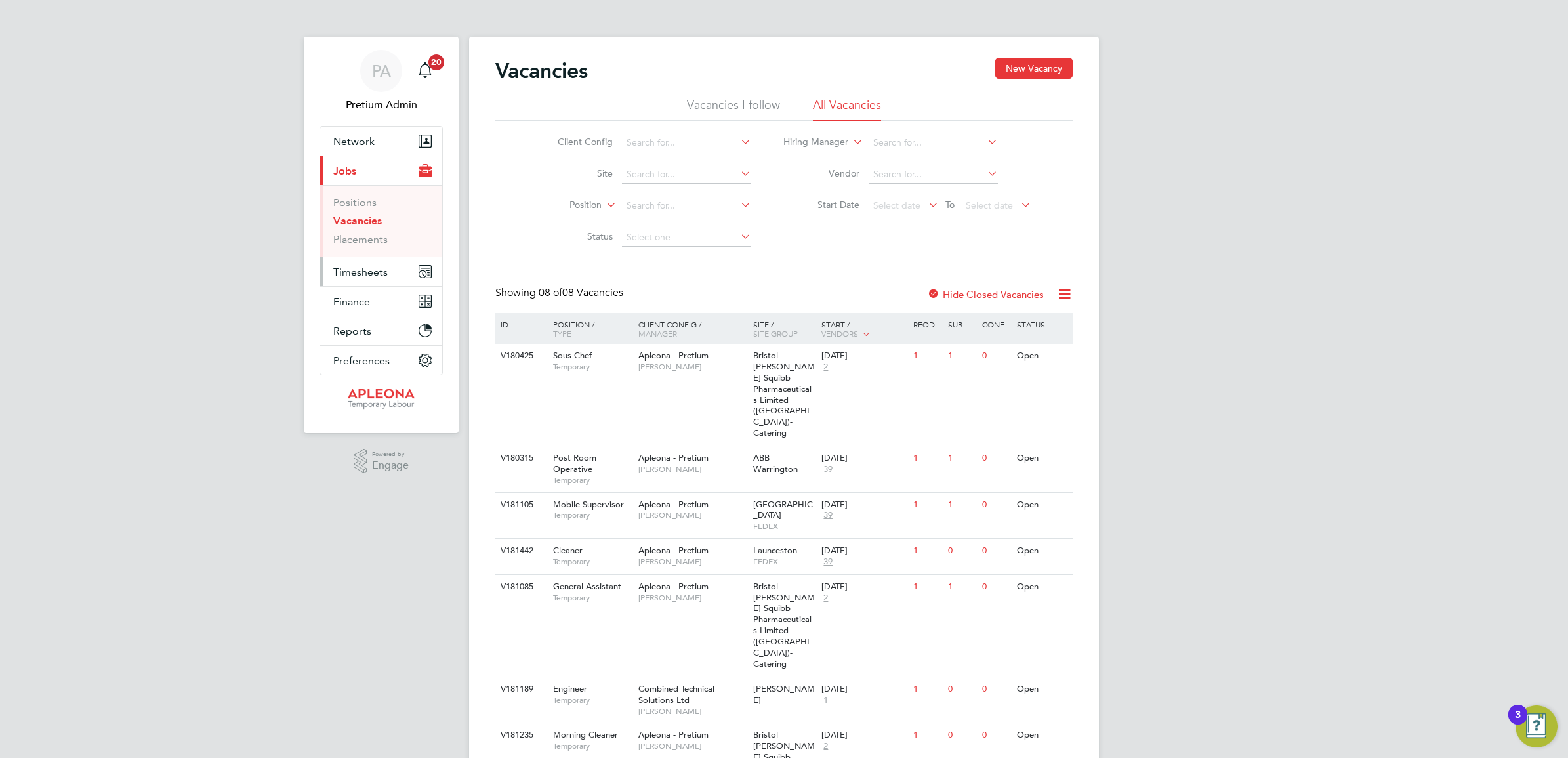
click at [346, 273] on span "Timesheets" at bounding box center [360, 272] width 54 height 12
click at [375, 144] on button "Network" at bounding box center [381, 141] width 122 height 29
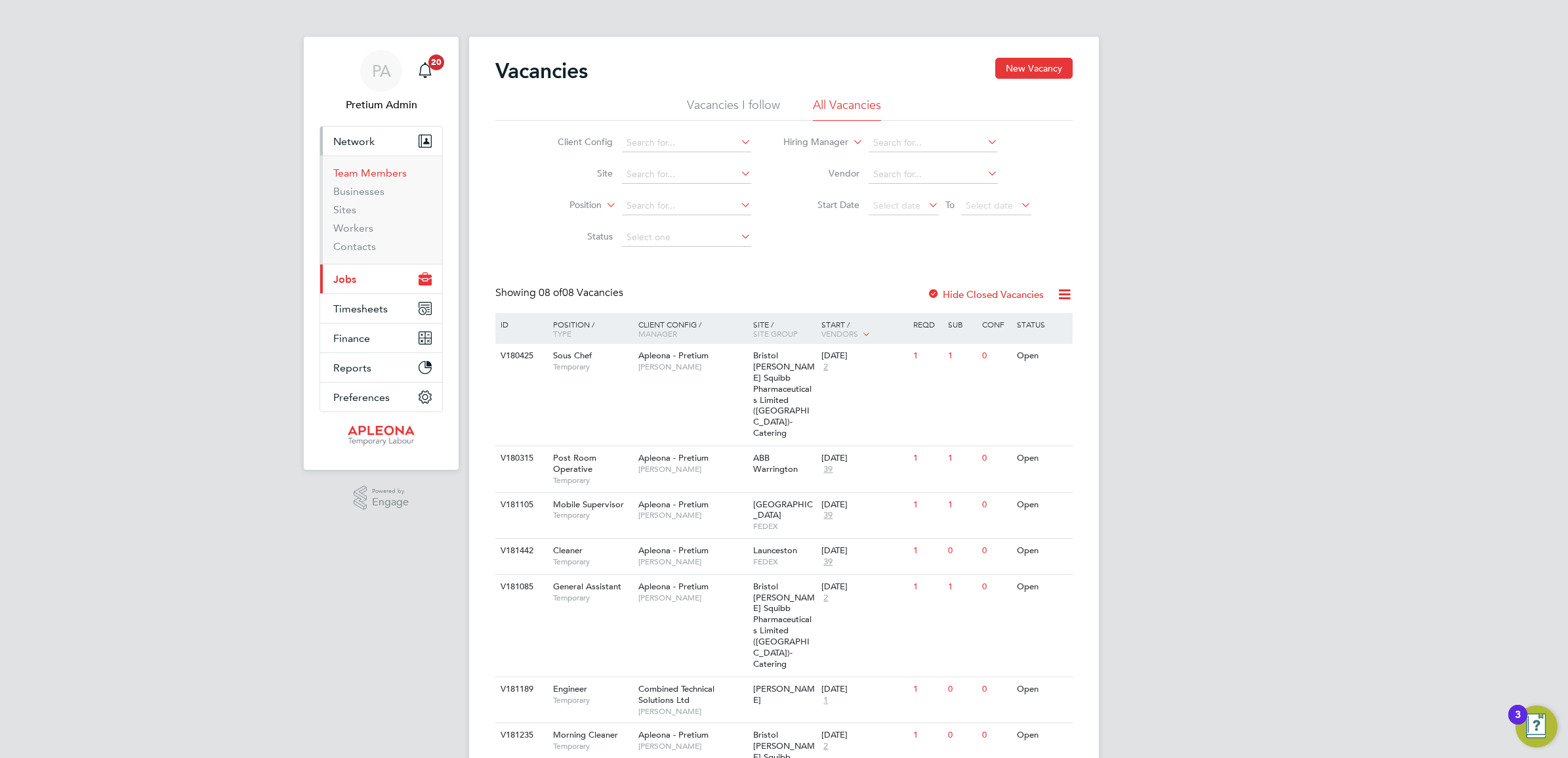
click at [368, 168] on link "Team Members" at bounding box center [370, 173] width 73 height 12
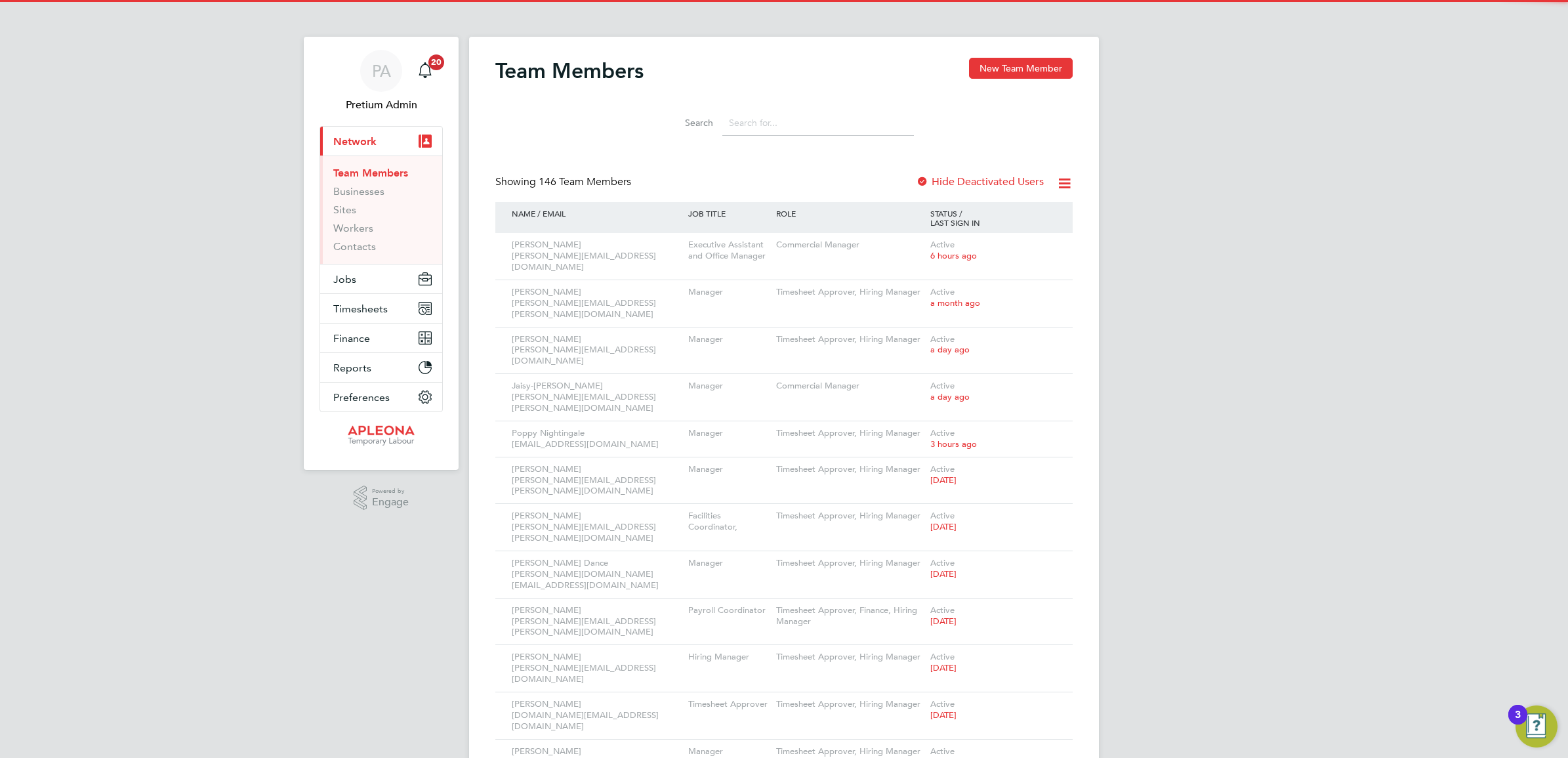
click at [756, 119] on input at bounding box center [818, 123] width 192 height 26
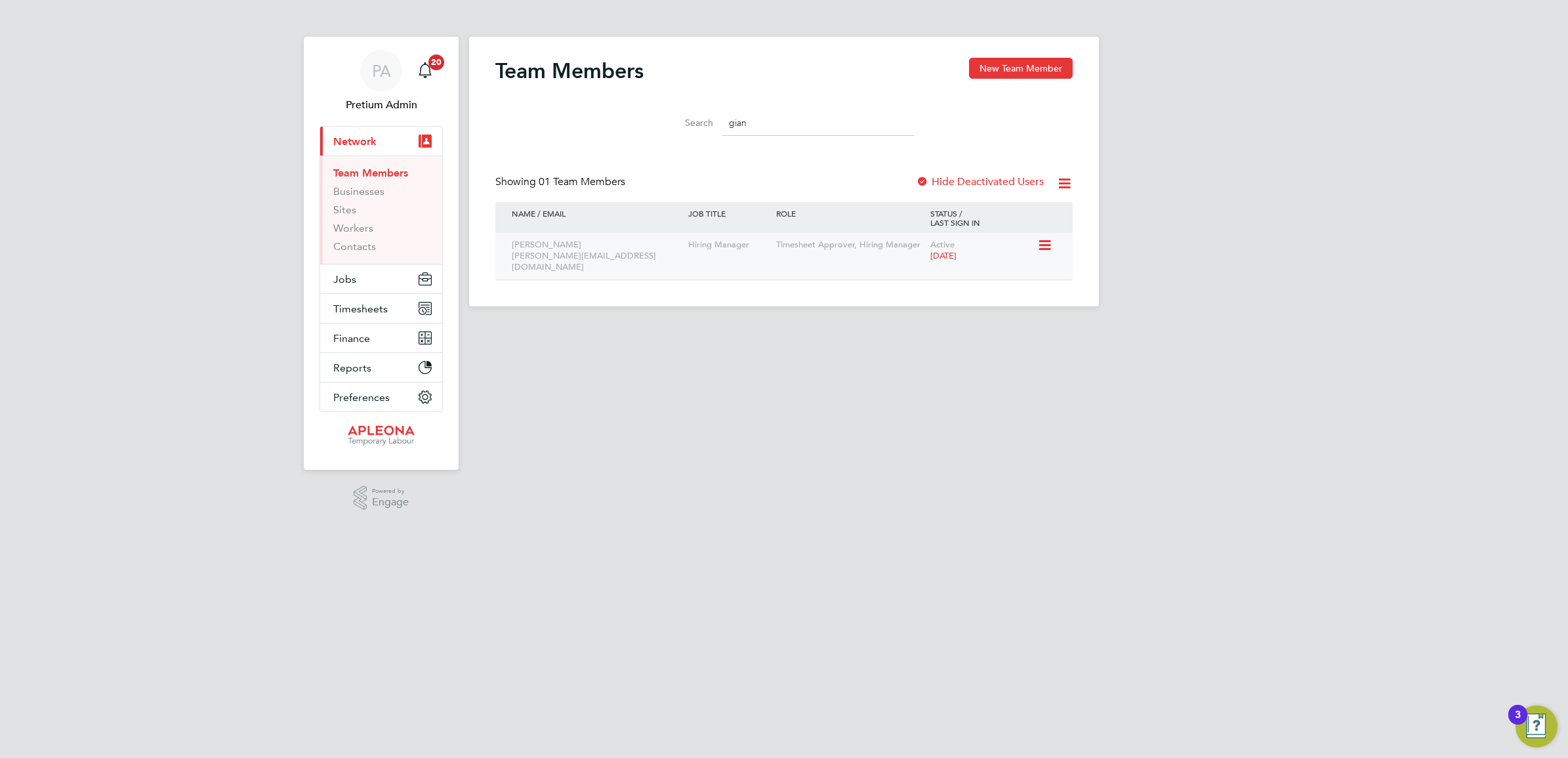
type input "gian"
drag, startPoint x: 1044, startPoint y: 242, endPoint x: 1035, endPoint y: 251, distance: 12.7
click at [1044, 243] on icon at bounding box center [1044, 245] width 13 height 16
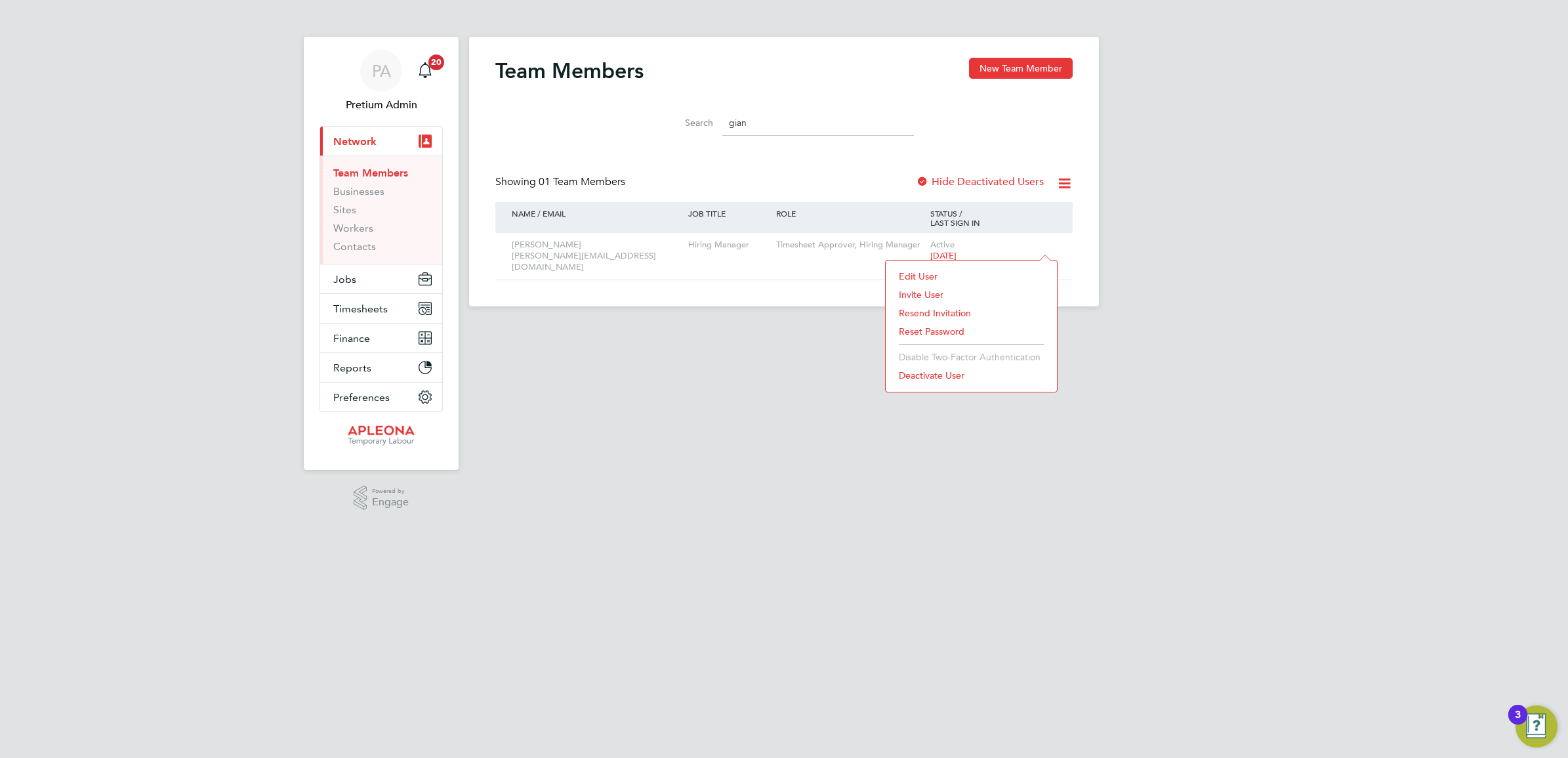
click at [943, 309] on li "Resend Invitation" at bounding box center [971, 313] width 158 height 18
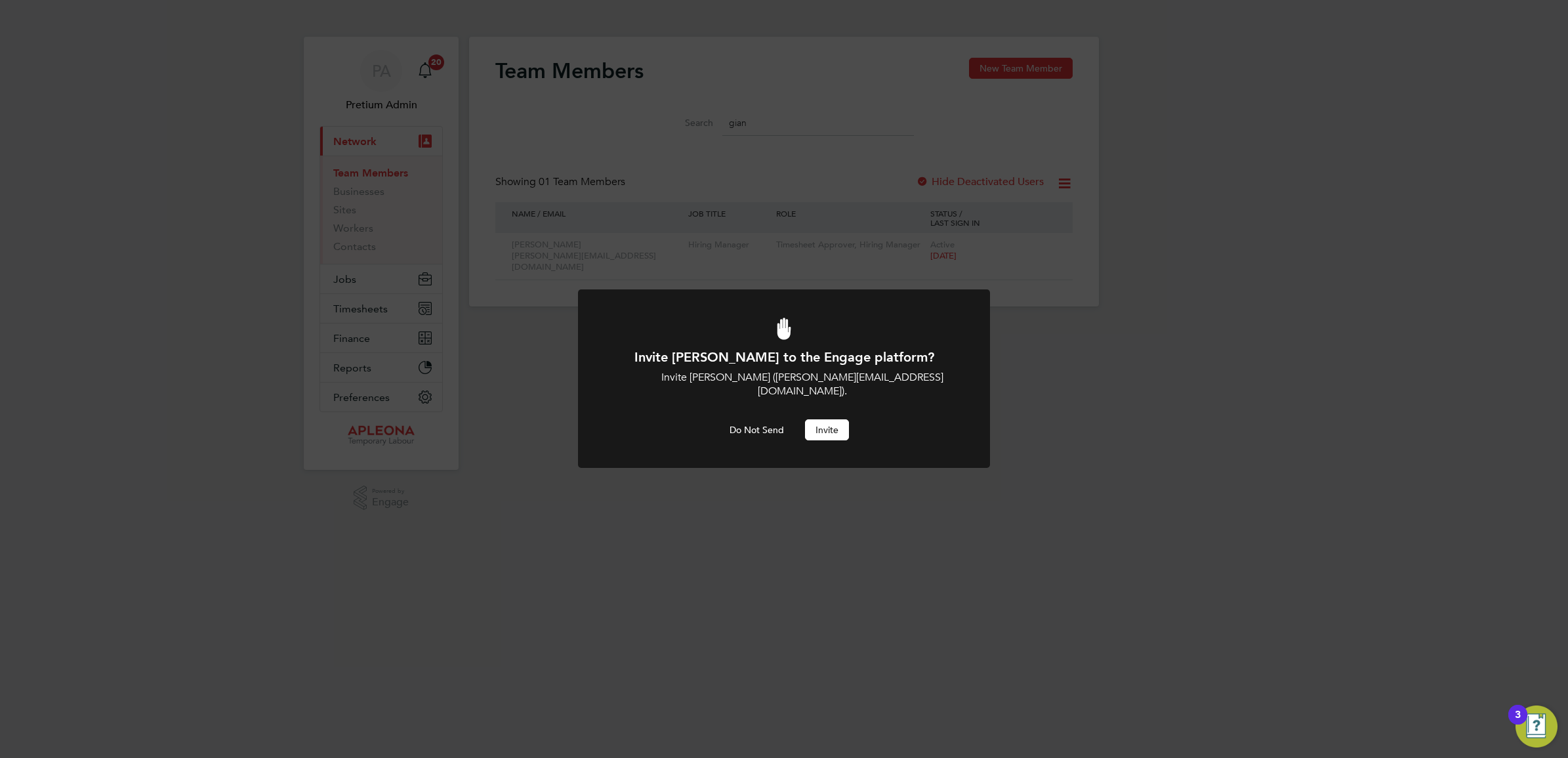
click at [820, 427] on button "Invite" at bounding box center [827, 430] width 44 height 21
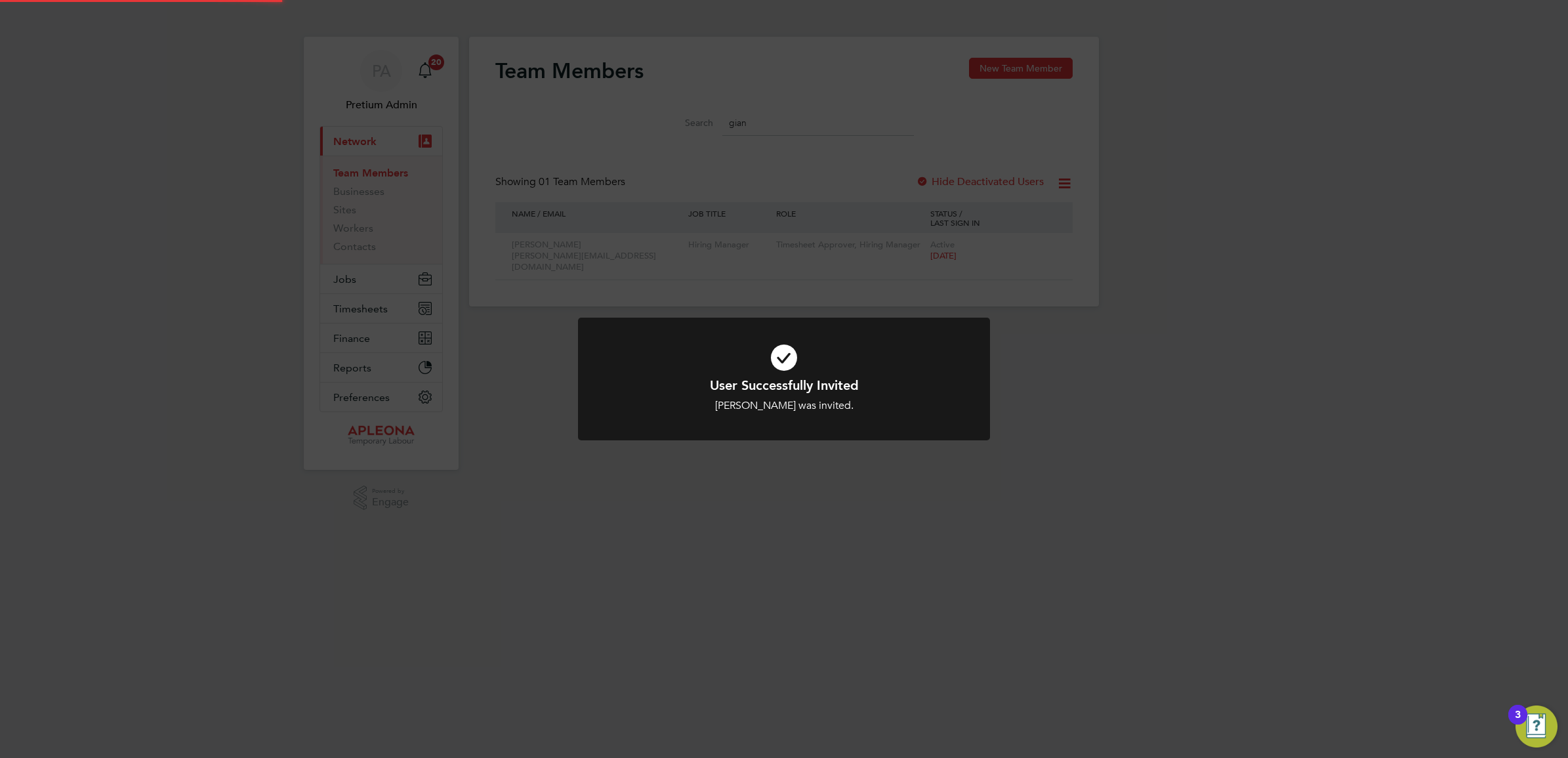
click at [939, 266] on div "User Successfully Invited [PERSON_NAME] was invited. Cancel Okay" at bounding box center [784, 379] width 1568 height 758
